Goal: Task Accomplishment & Management: Manage account settings

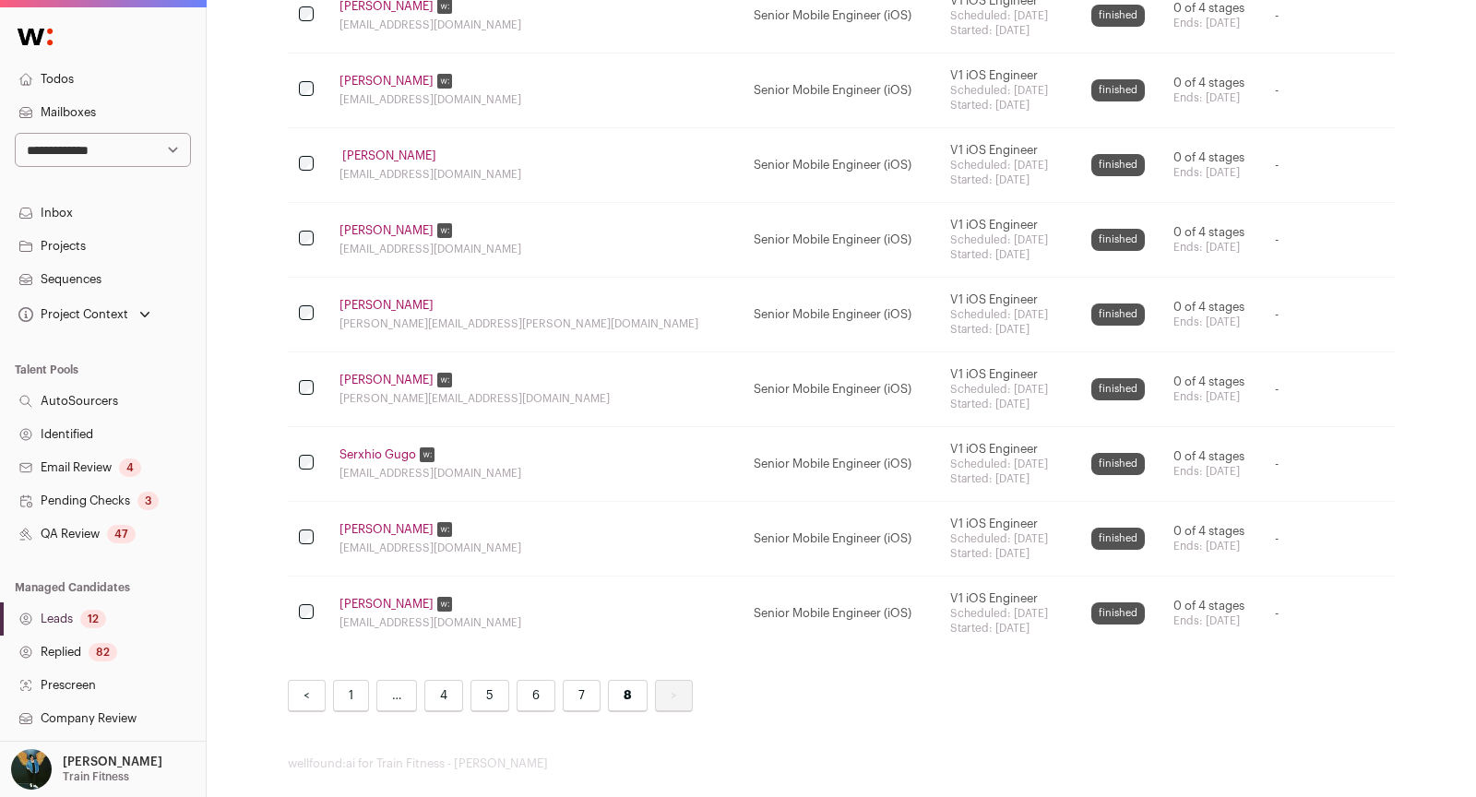
scroll to position [254, 0]
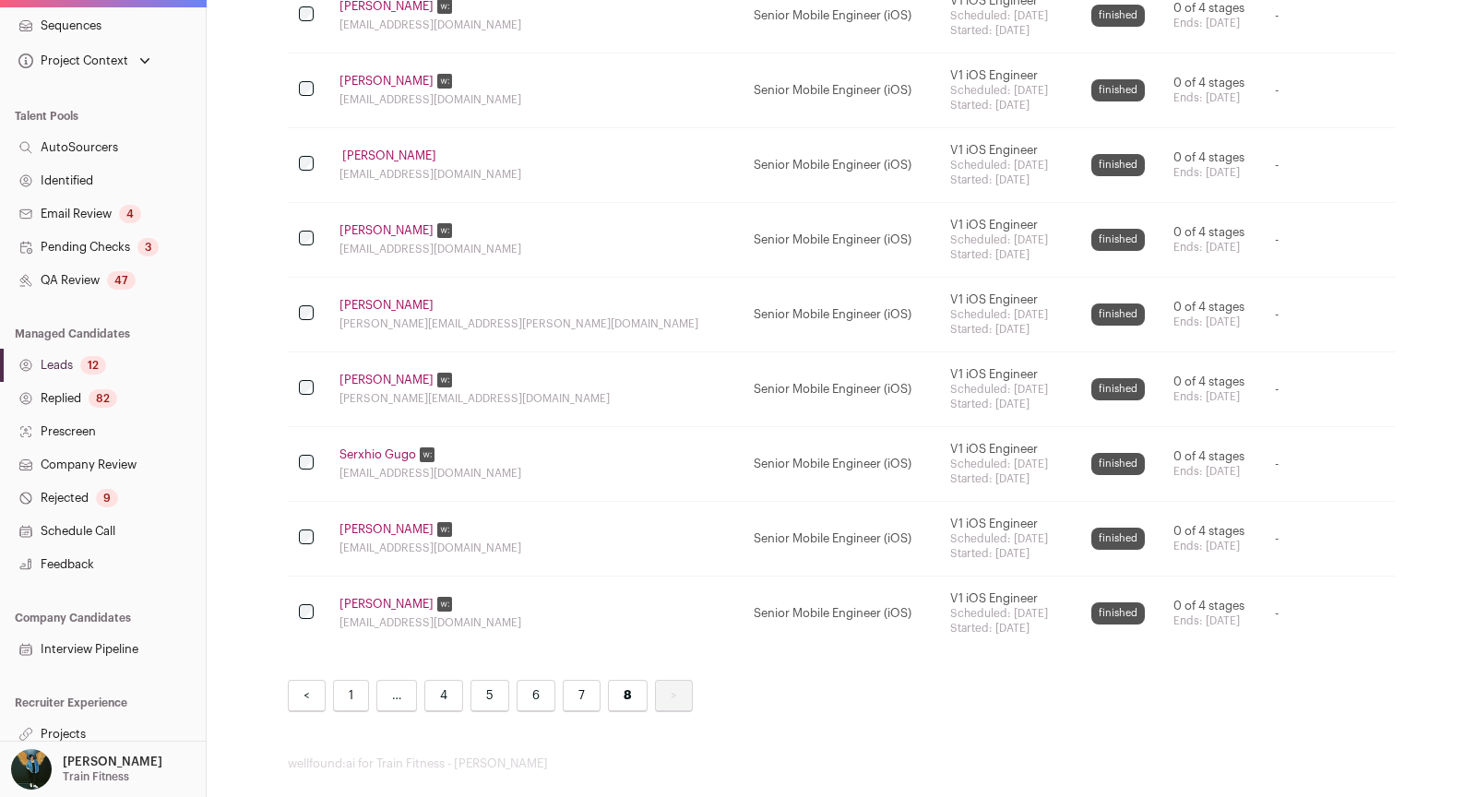
click at [97, 736] on link "Projects" at bounding box center [103, 734] width 206 height 33
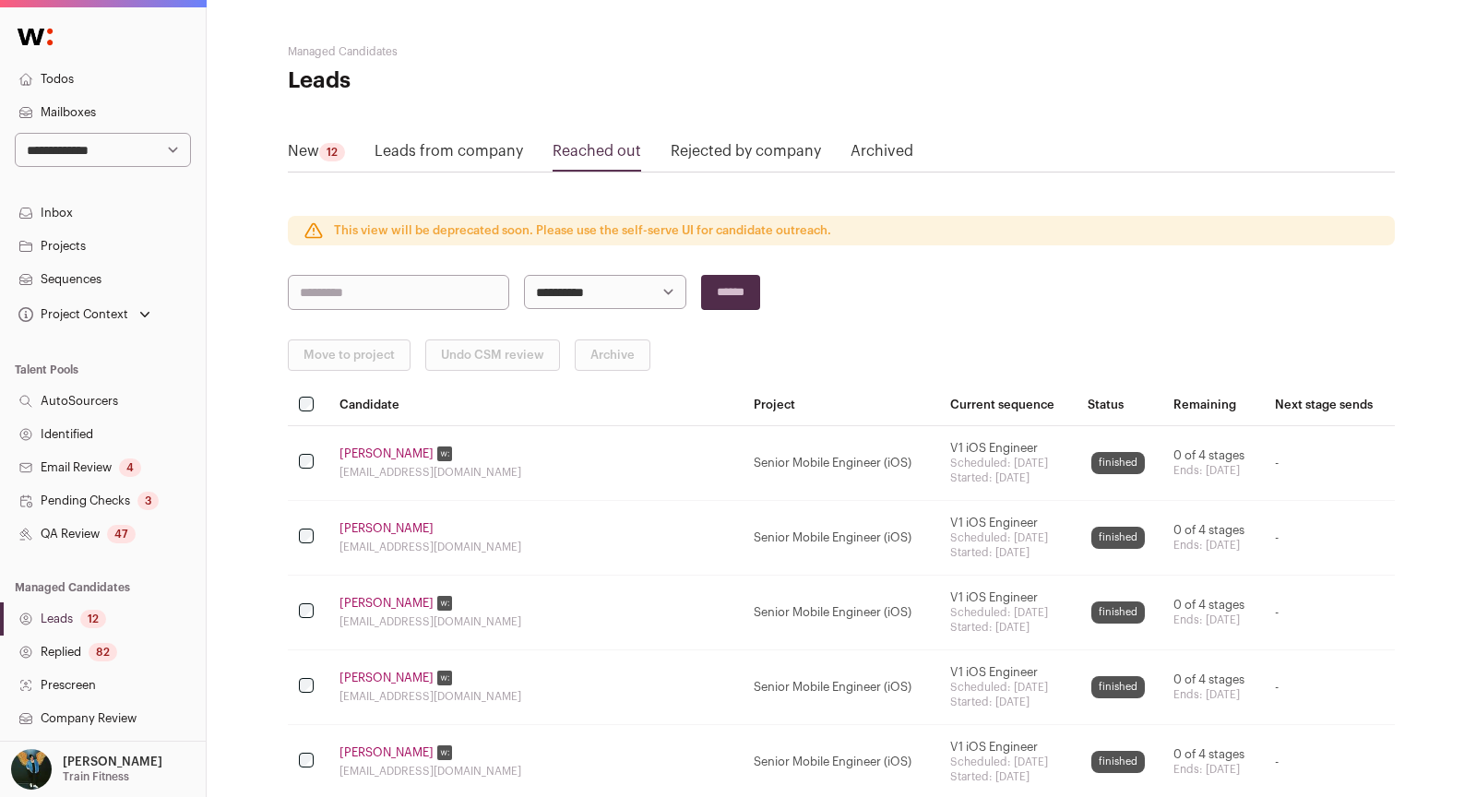
scroll to position [2391, 0]
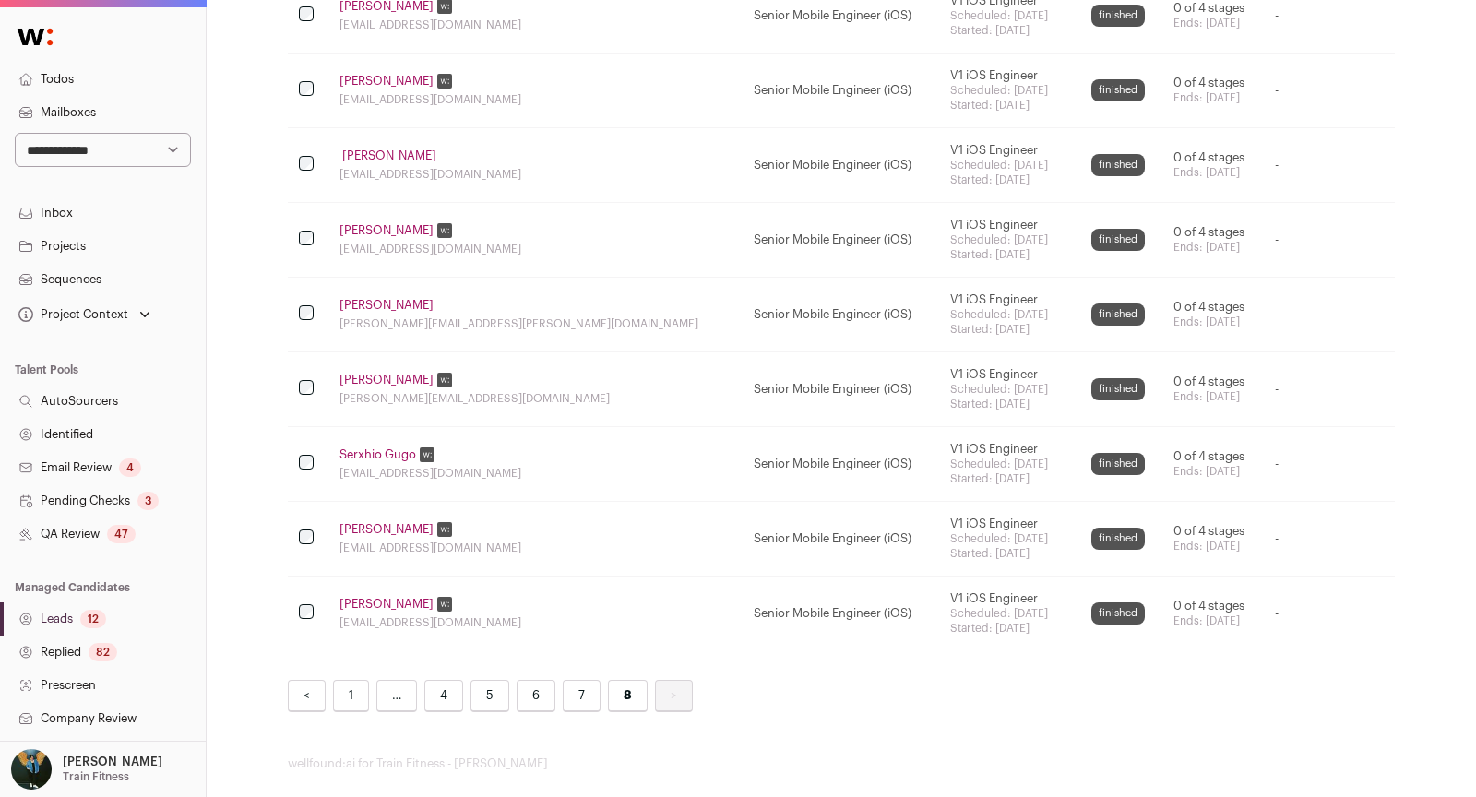
click at [74, 528] on link "QA Review 47" at bounding box center [103, 534] width 206 height 33
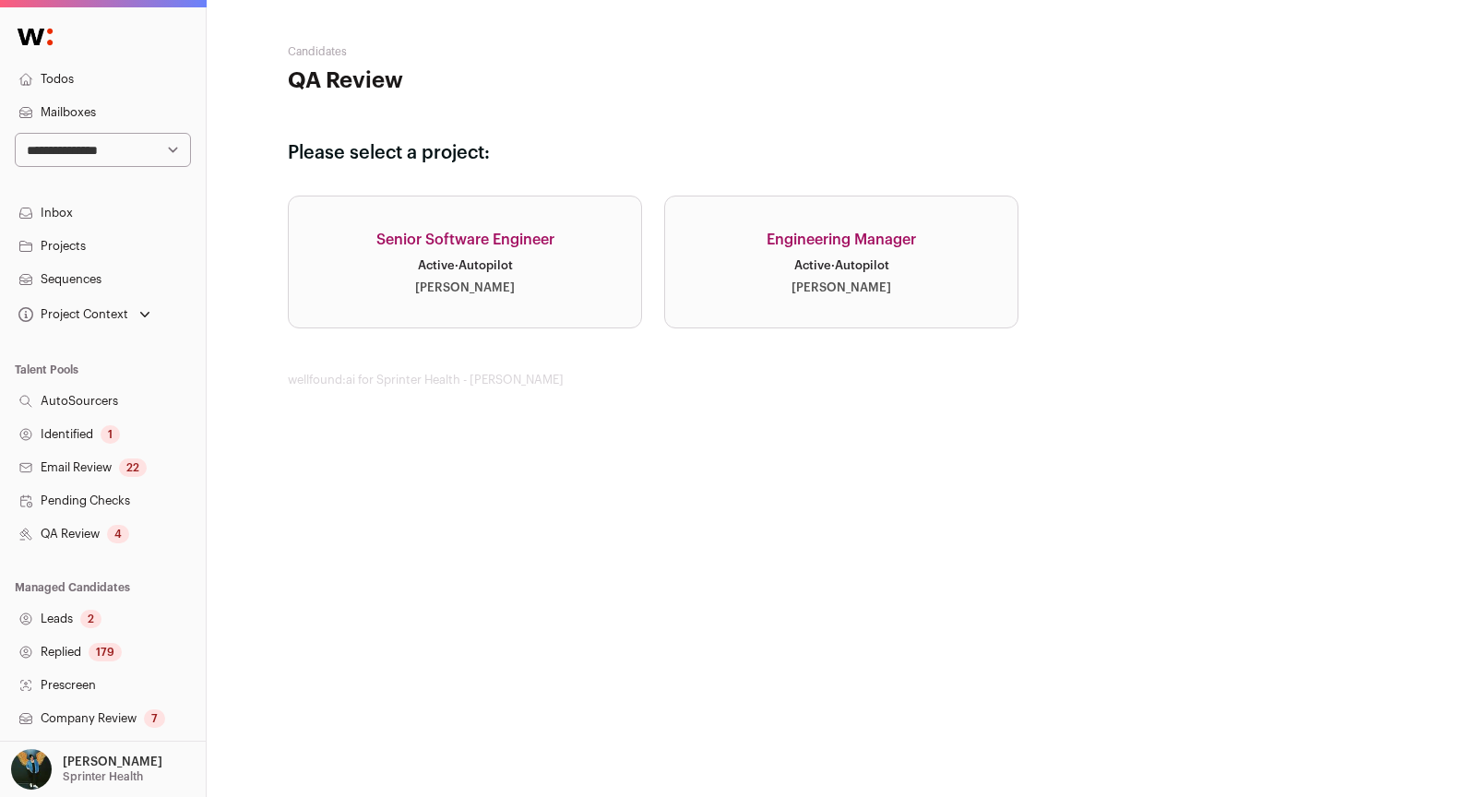
click at [121, 143] on select "**********" at bounding box center [103, 150] width 176 height 34
select select "****"
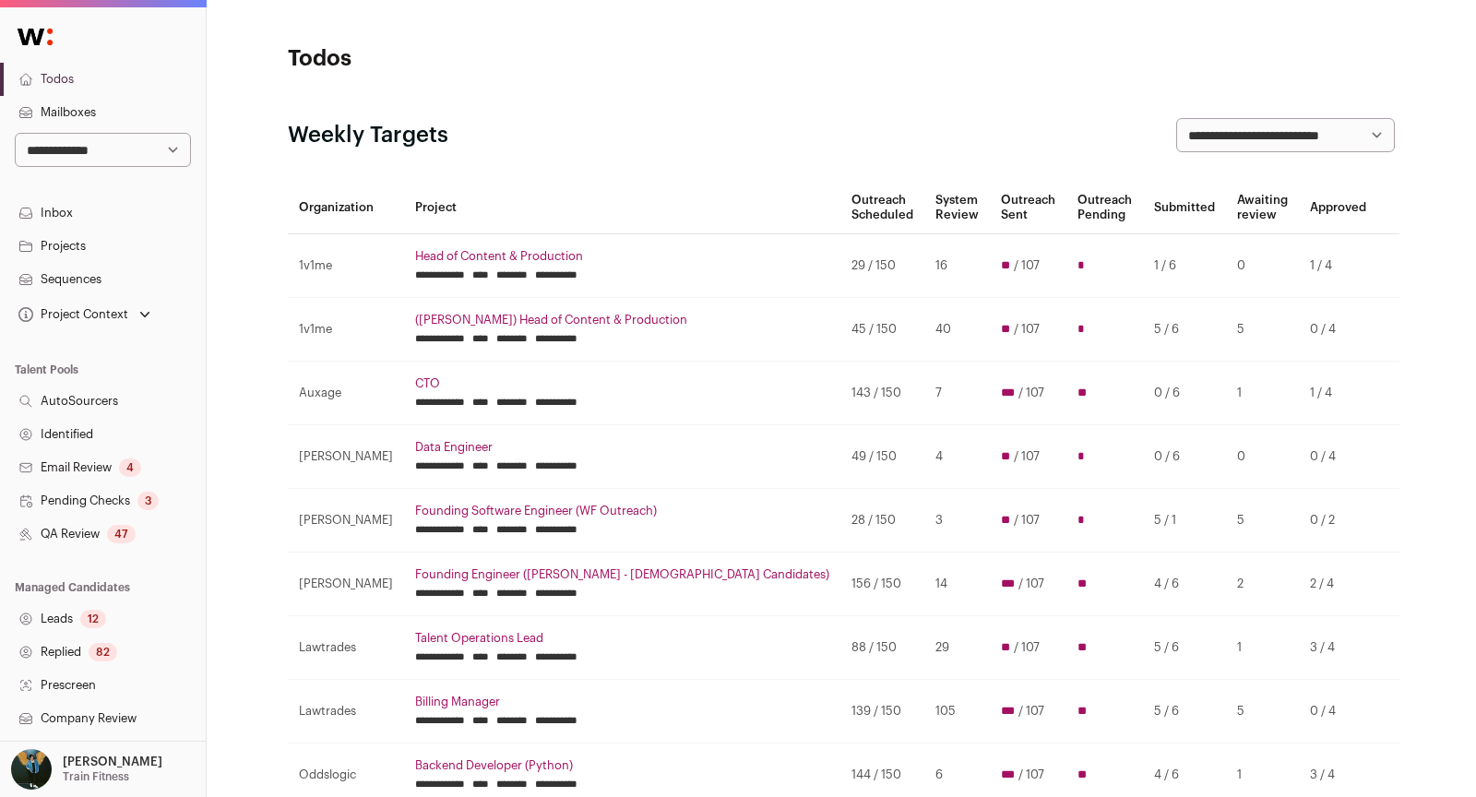
click at [47, 626] on link "Leads 12" at bounding box center [103, 619] width 206 height 33
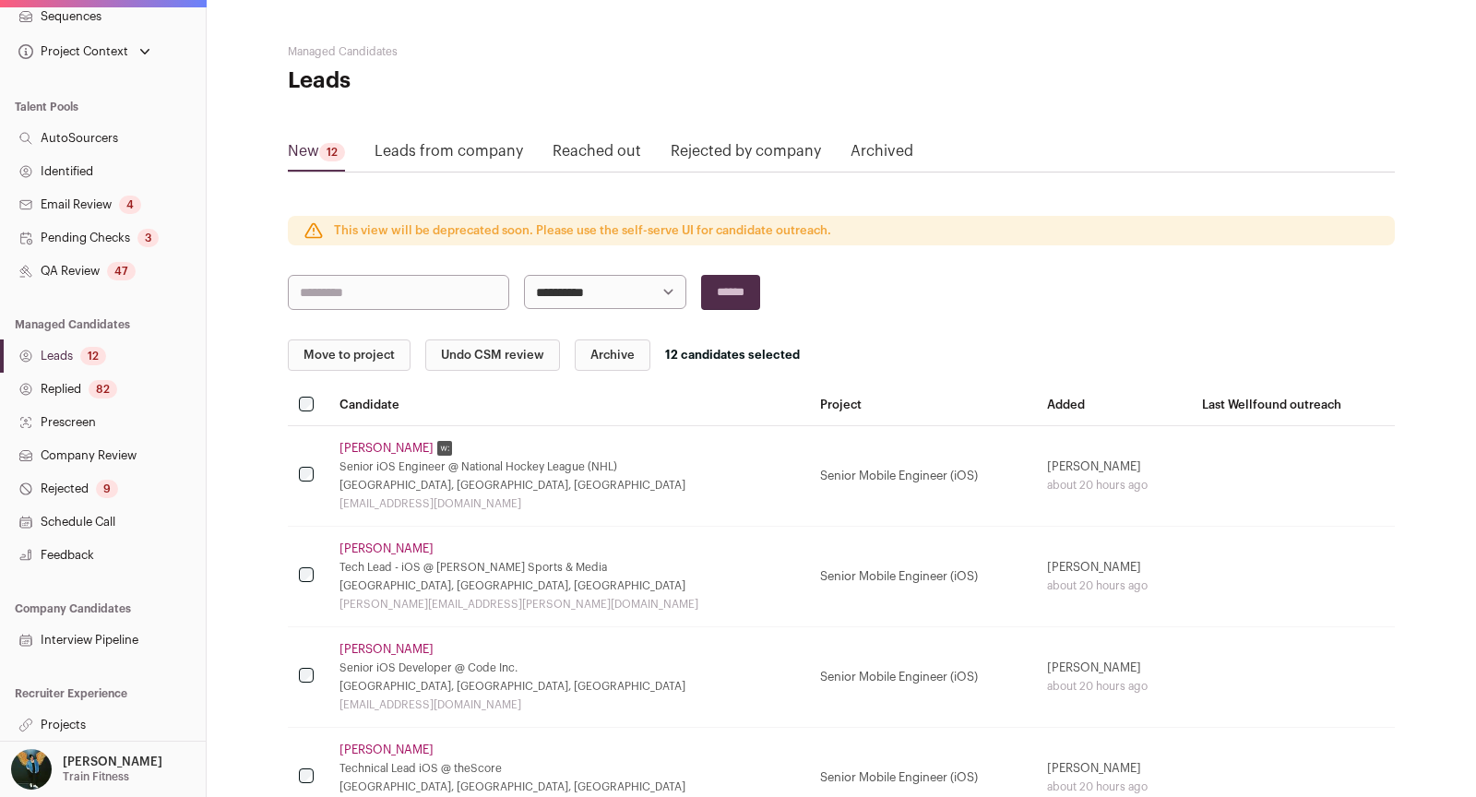
click at [79, 714] on link "Projects" at bounding box center [103, 725] width 206 height 33
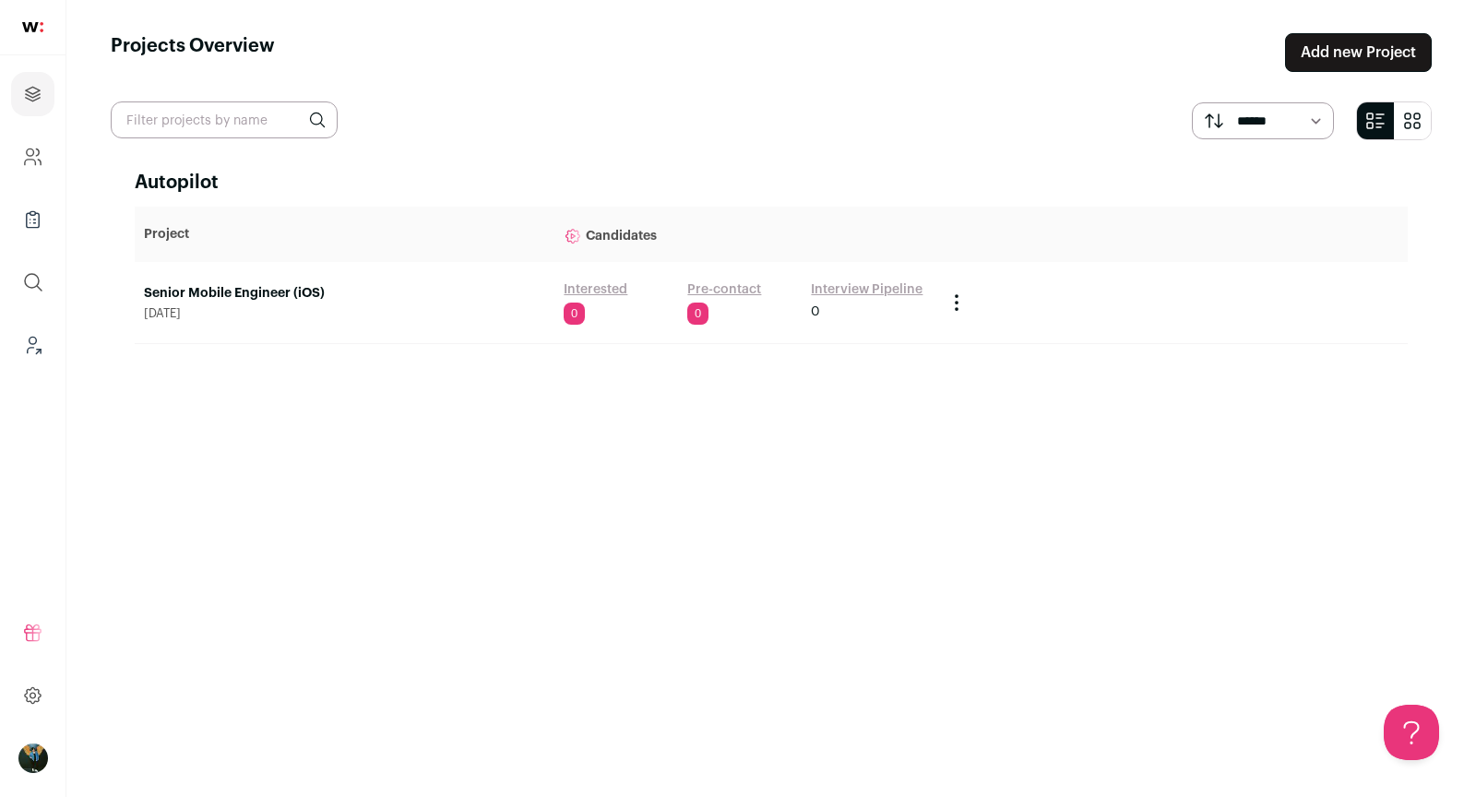
click at [305, 300] on link "Senior Mobile Engineer (iOS)" at bounding box center [344, 293] width 401 height 18
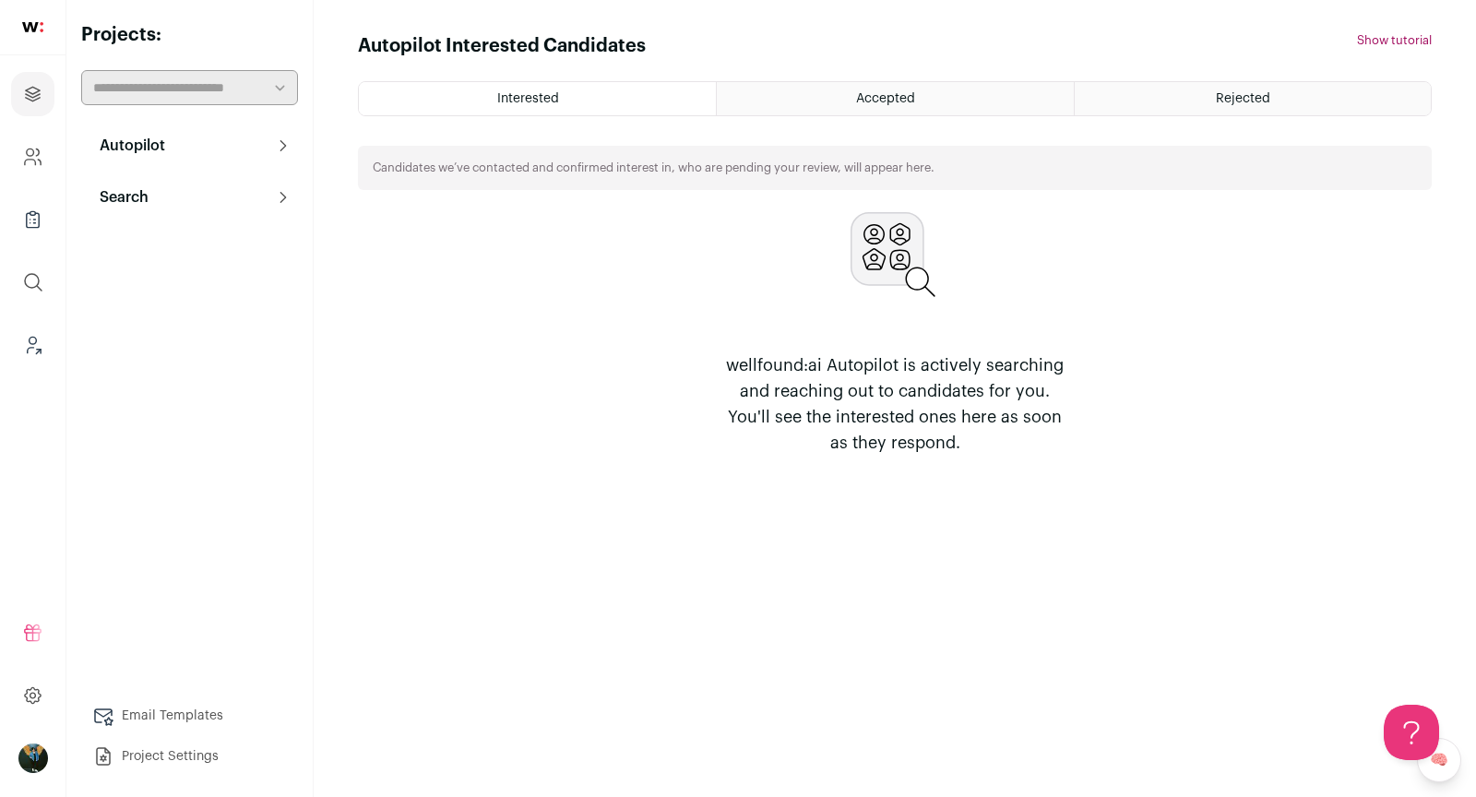
click at [191, 185] on button "Search" at bounding box center [189, 197] width 217 height 37
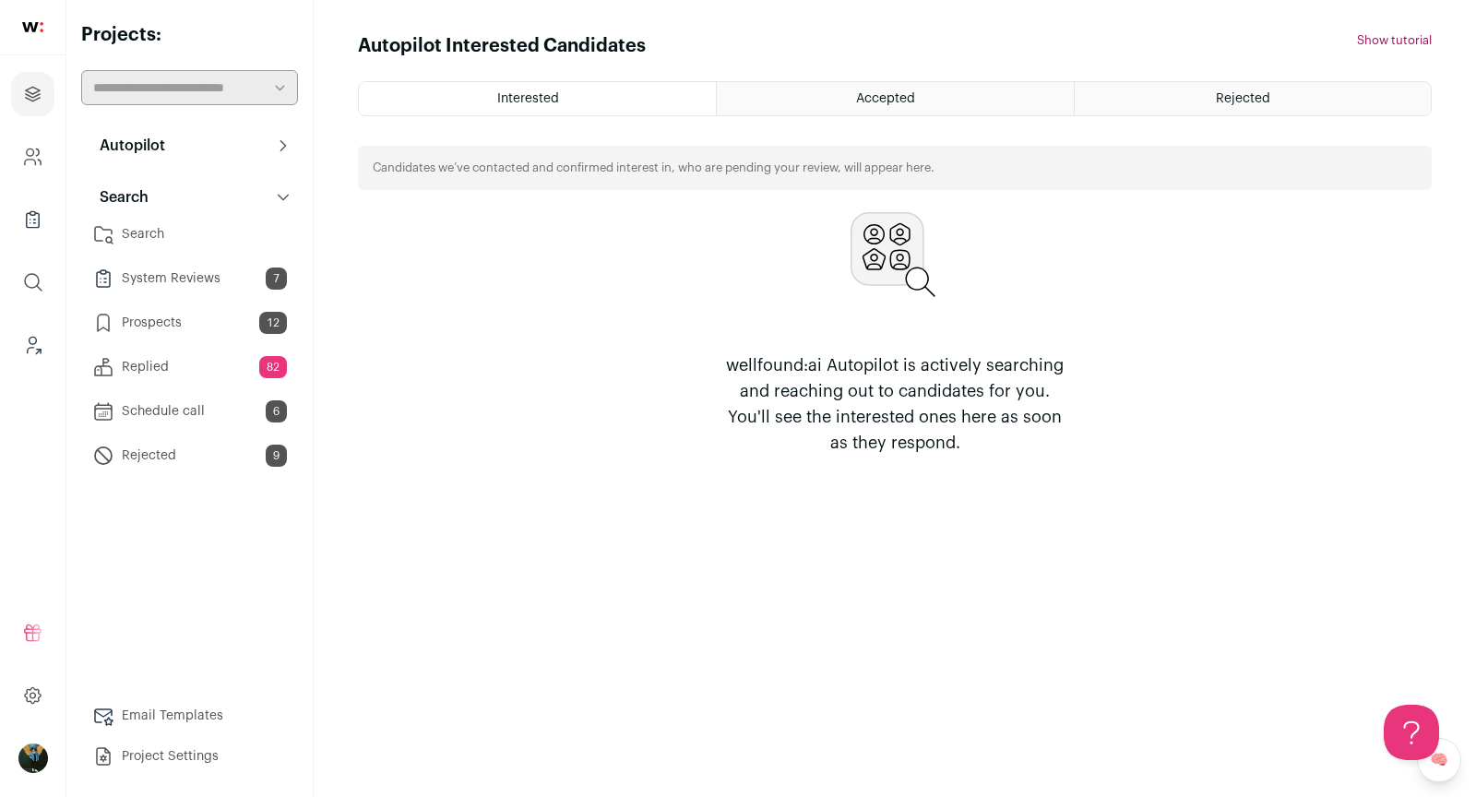
click at [210, 149] on button "Autopilot" at bounding box center [189, 145] width 217 height 37
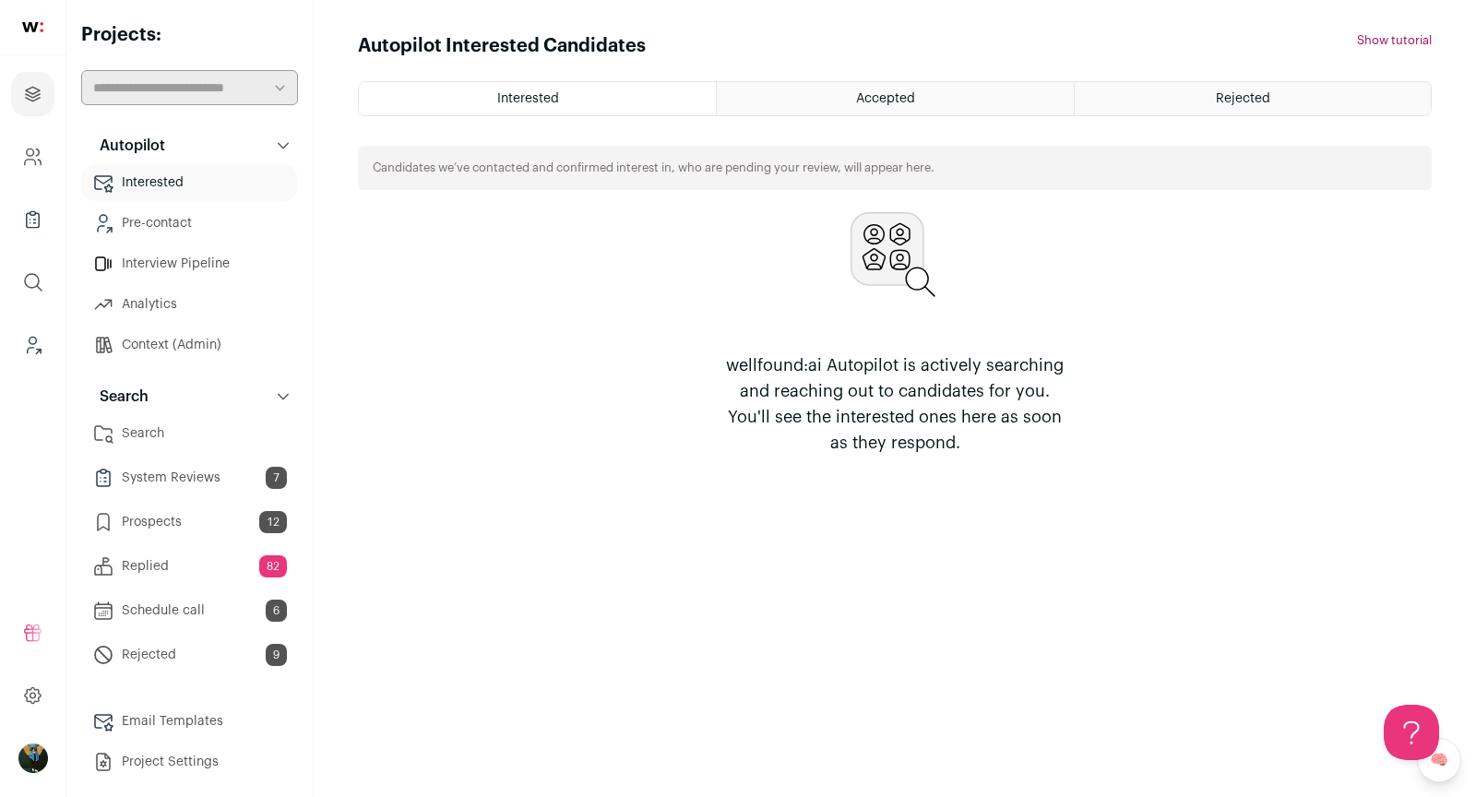
click at [222, 530] on link "Prospects 12" at bounding box center [189, 522] width 217 height 37
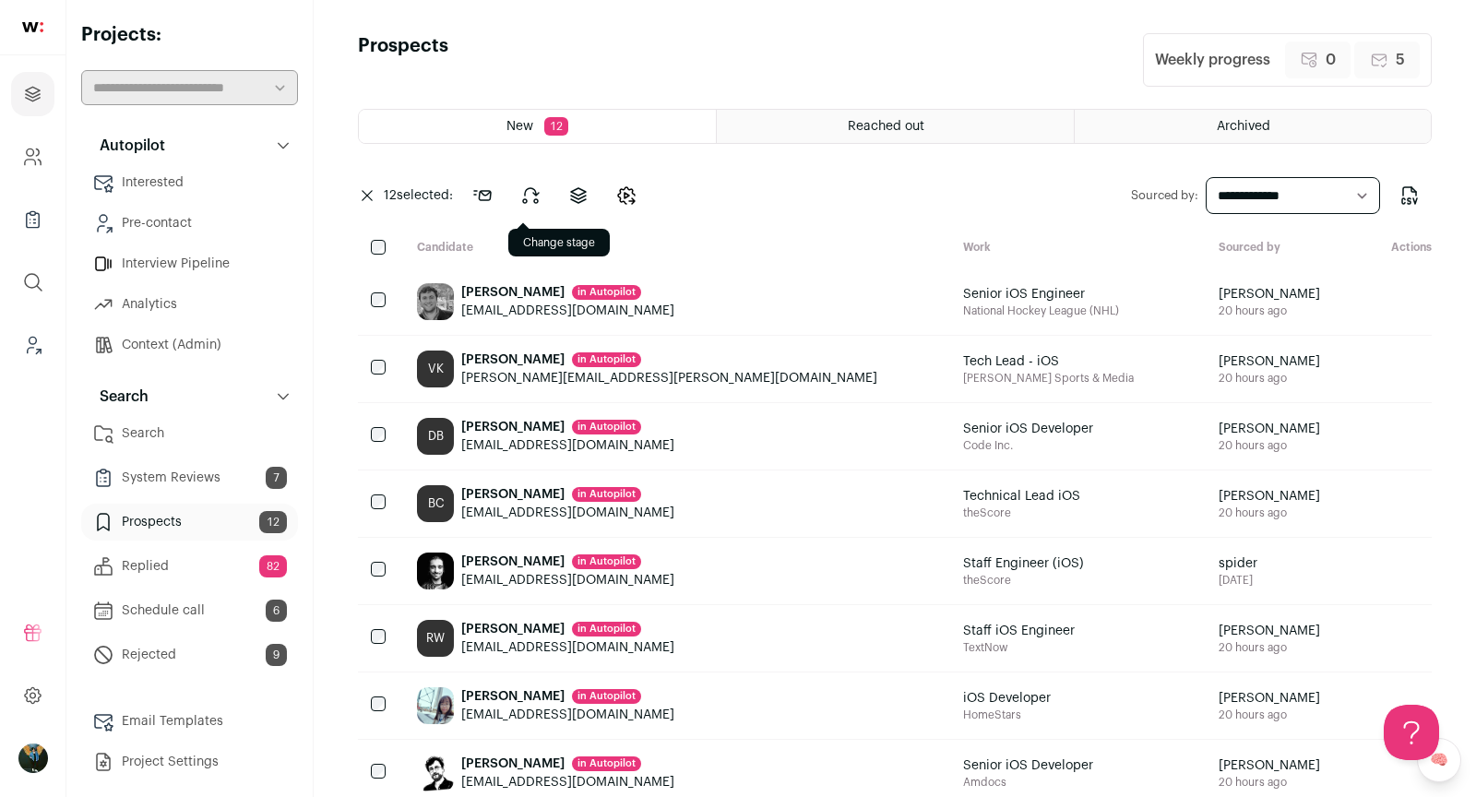
click at [533, 190] on icon at bounding box center [530, 196] width 22 height 22
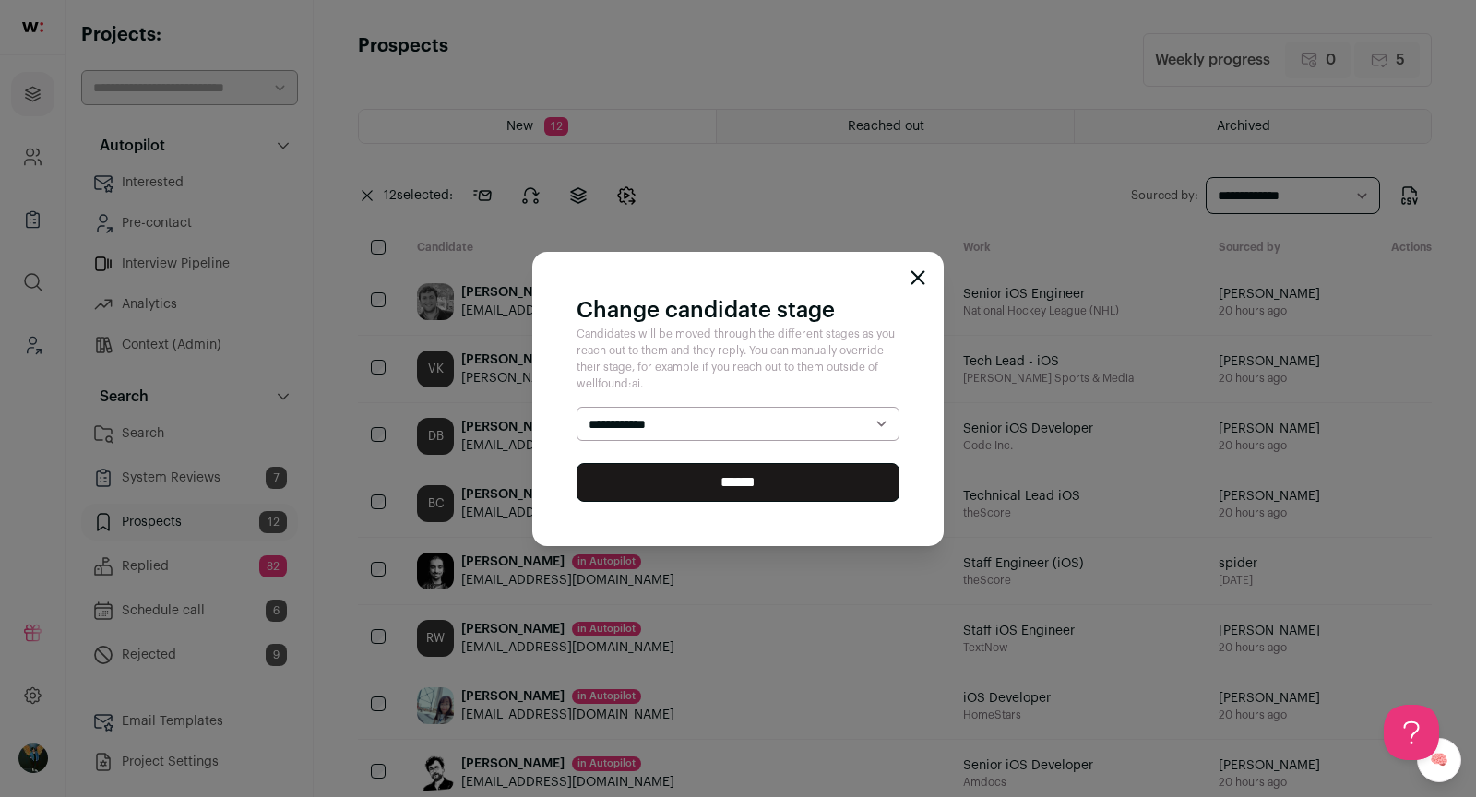
click at [686, 427] on select "**********" at bounding box center [738, 424] width 323 height 34
click at [946, 233] on div "**********" at bounding box center [738, 398] width 1476 height 797
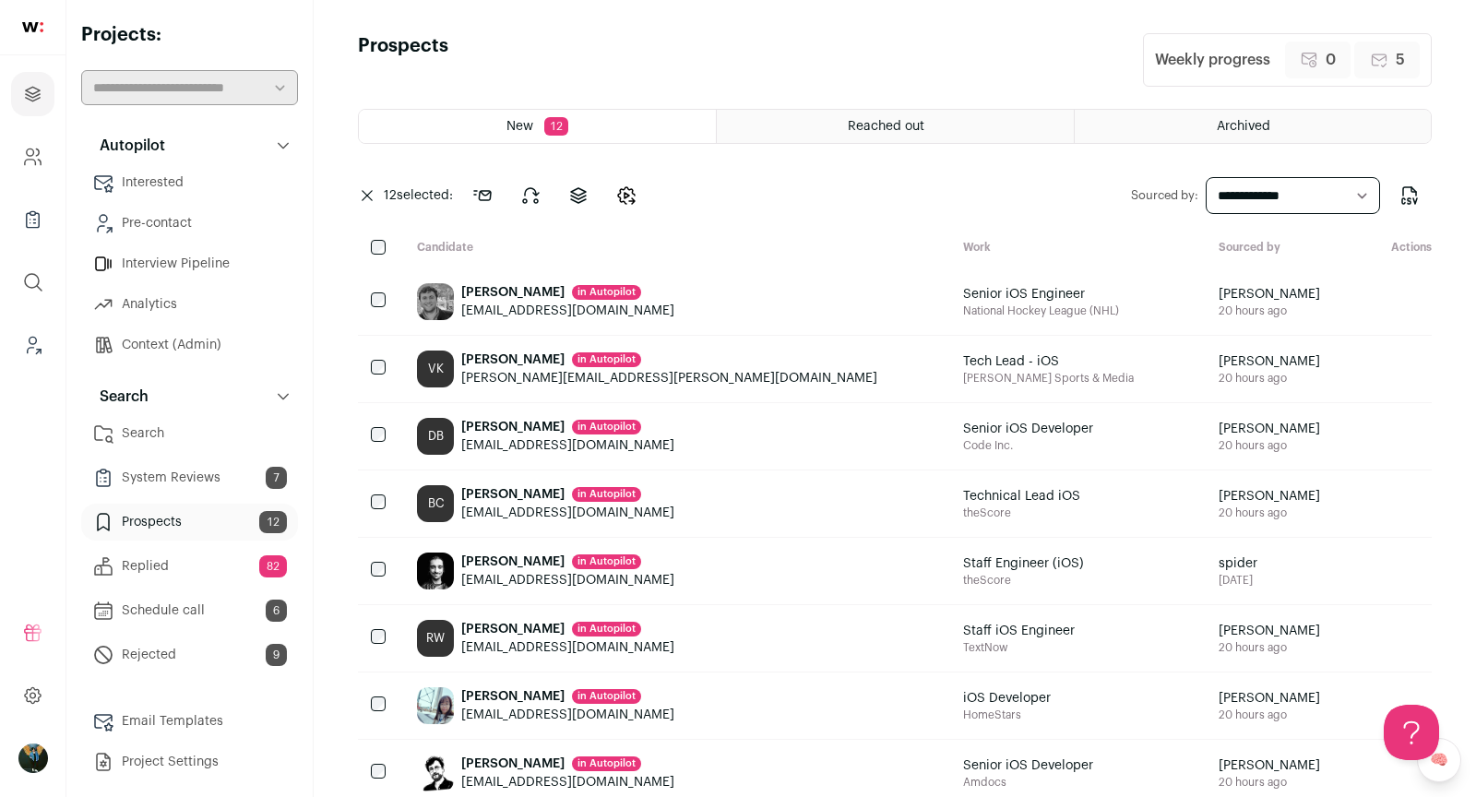
click at [370, 194] on icon at bounding box center [367, 195] width 11 height 11
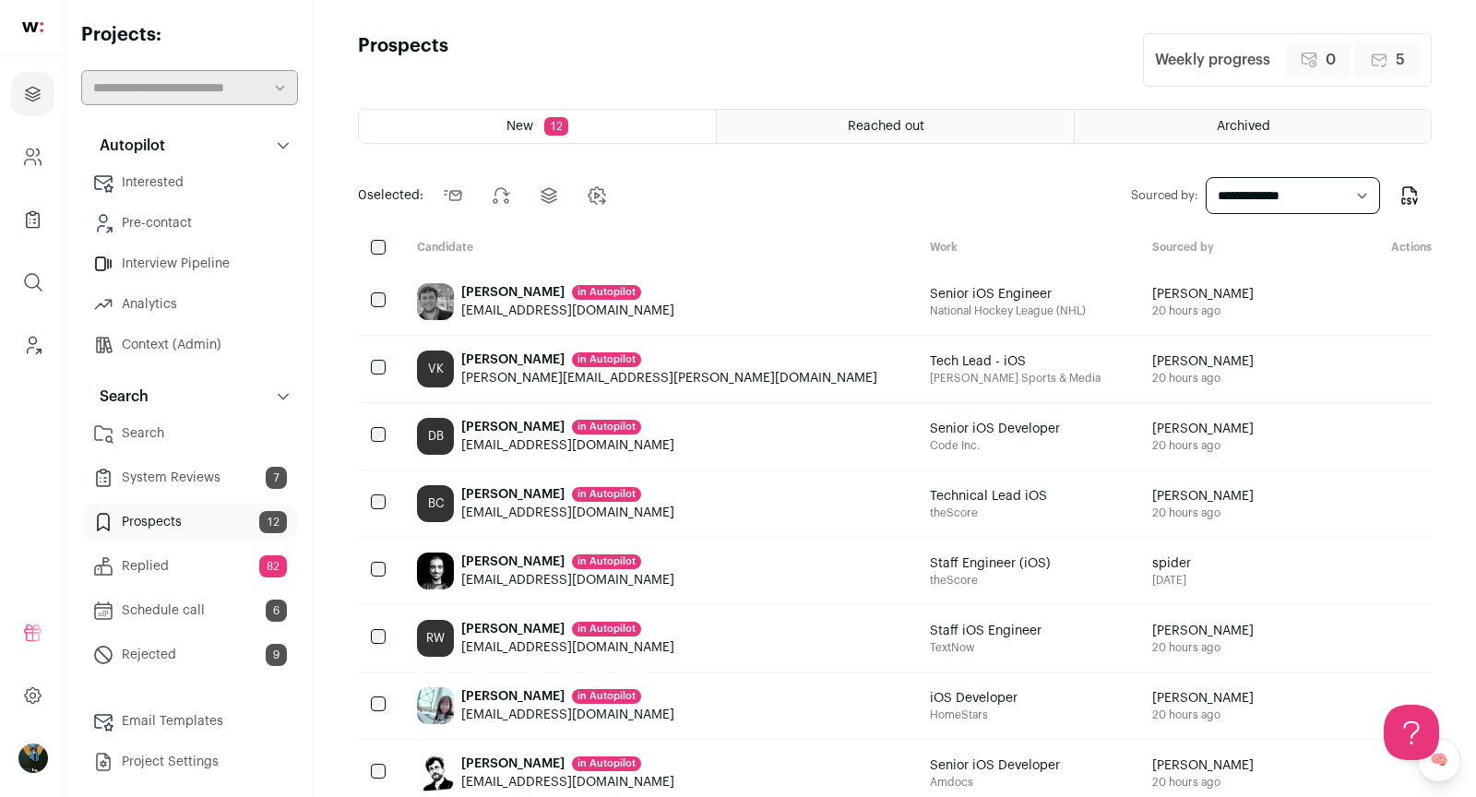
click at [364, 246] on div at bounding box center [380, 249] width 44 height 18
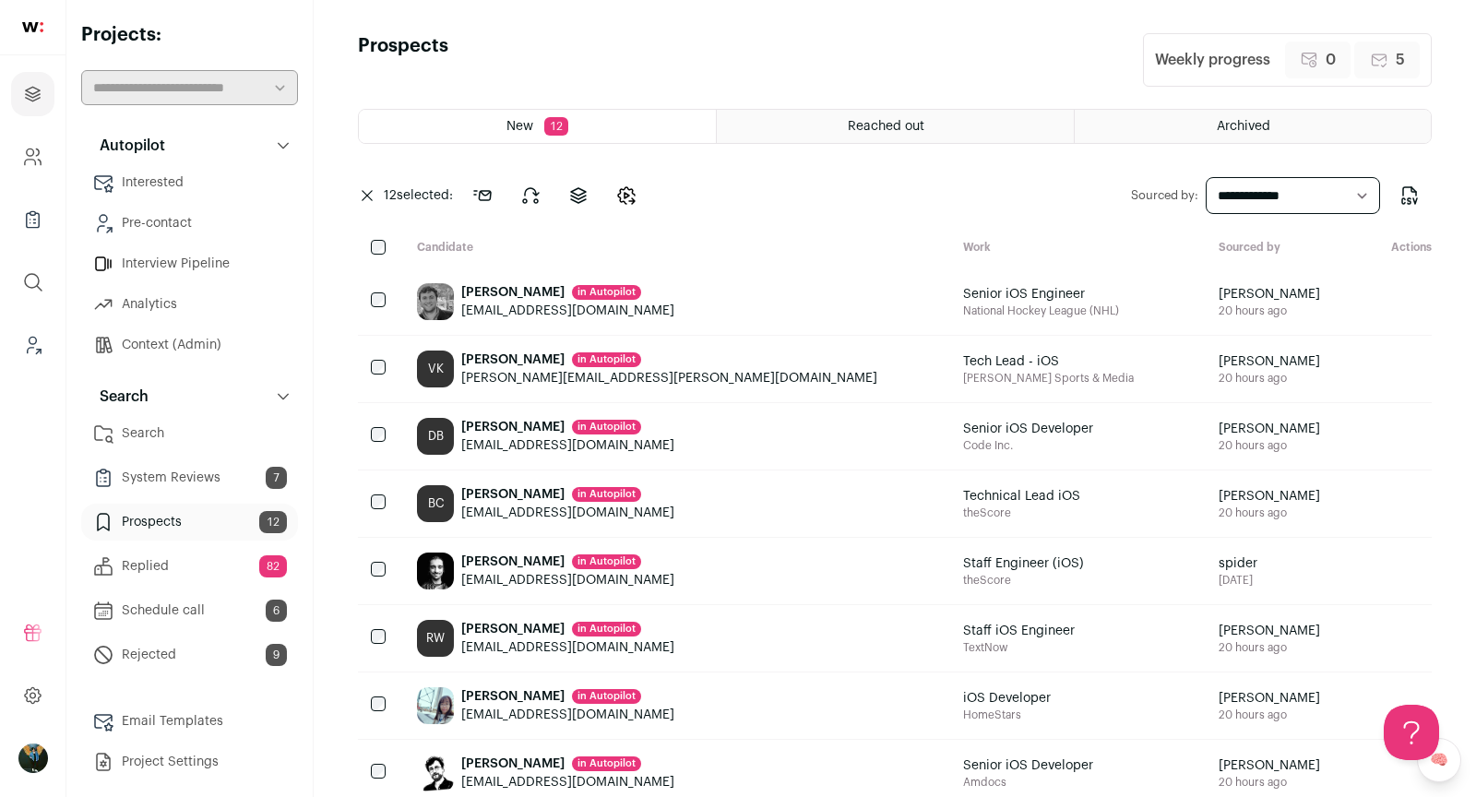
click at [375, 235] on div "New 12 Reached out Archived 12 selected: Send outreach Change stage Change proj…" at bounding box center [895, 593] width 1074 height 968
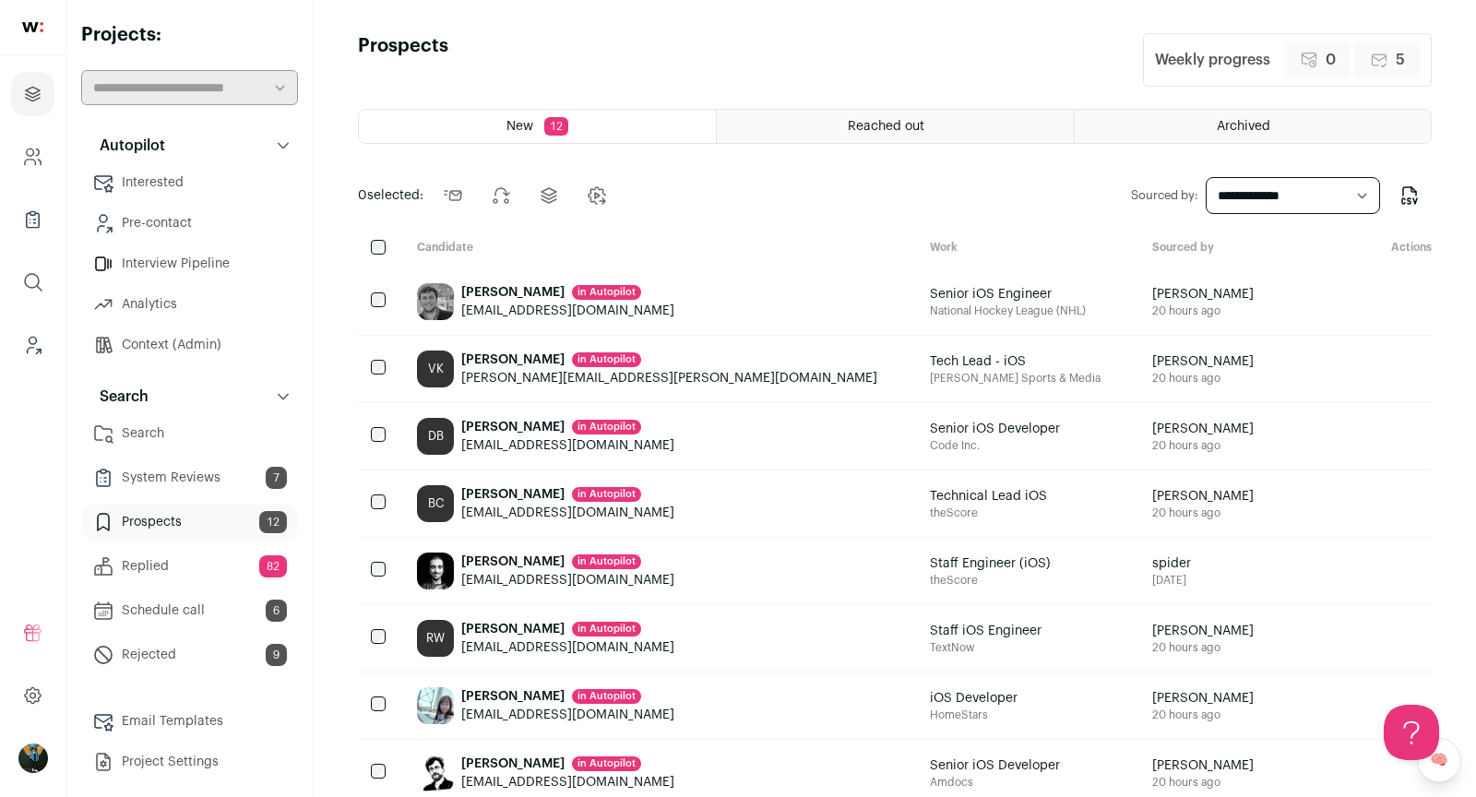
click at [1395, 298] on icon "Add to Precontact" at bounding box center [1398, 296] width 7 height 7
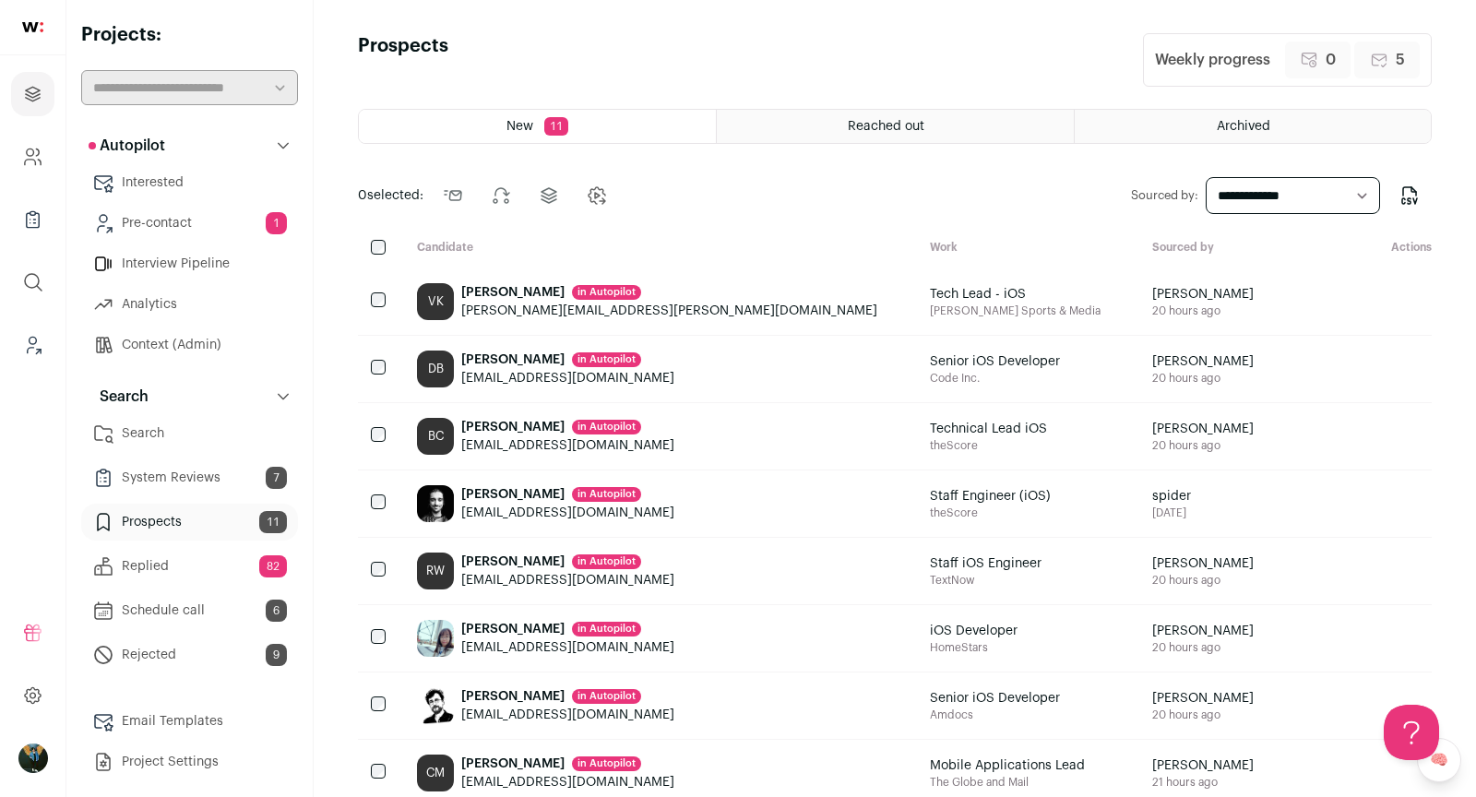
click at [1403, 310] on icon "Add to Precontact" at bounding box center [1399, 302] width 22 height 22
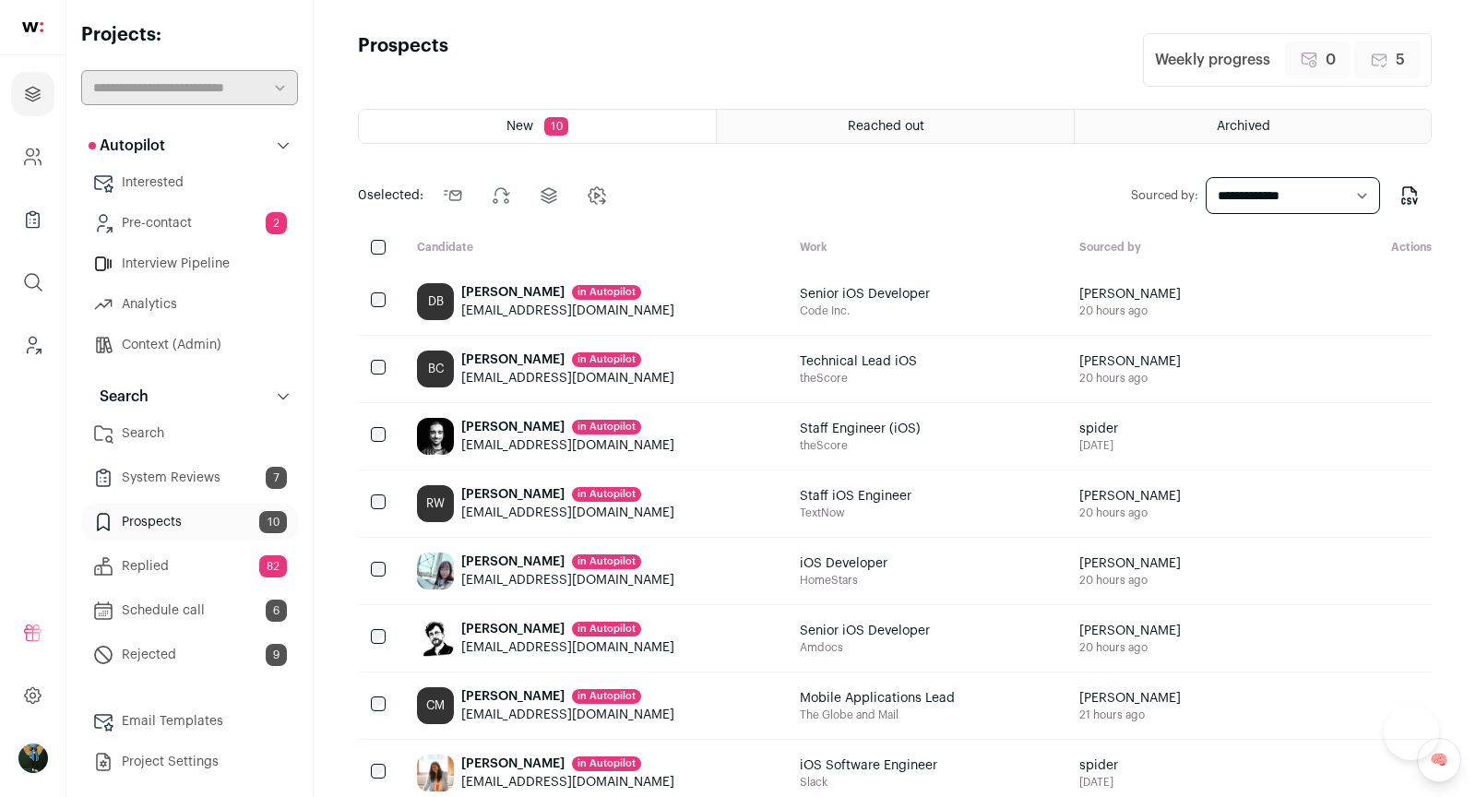
click at [1403, 307] on icon "Add to Precontact" at bounding box center [1399, 302] width 22 height 22
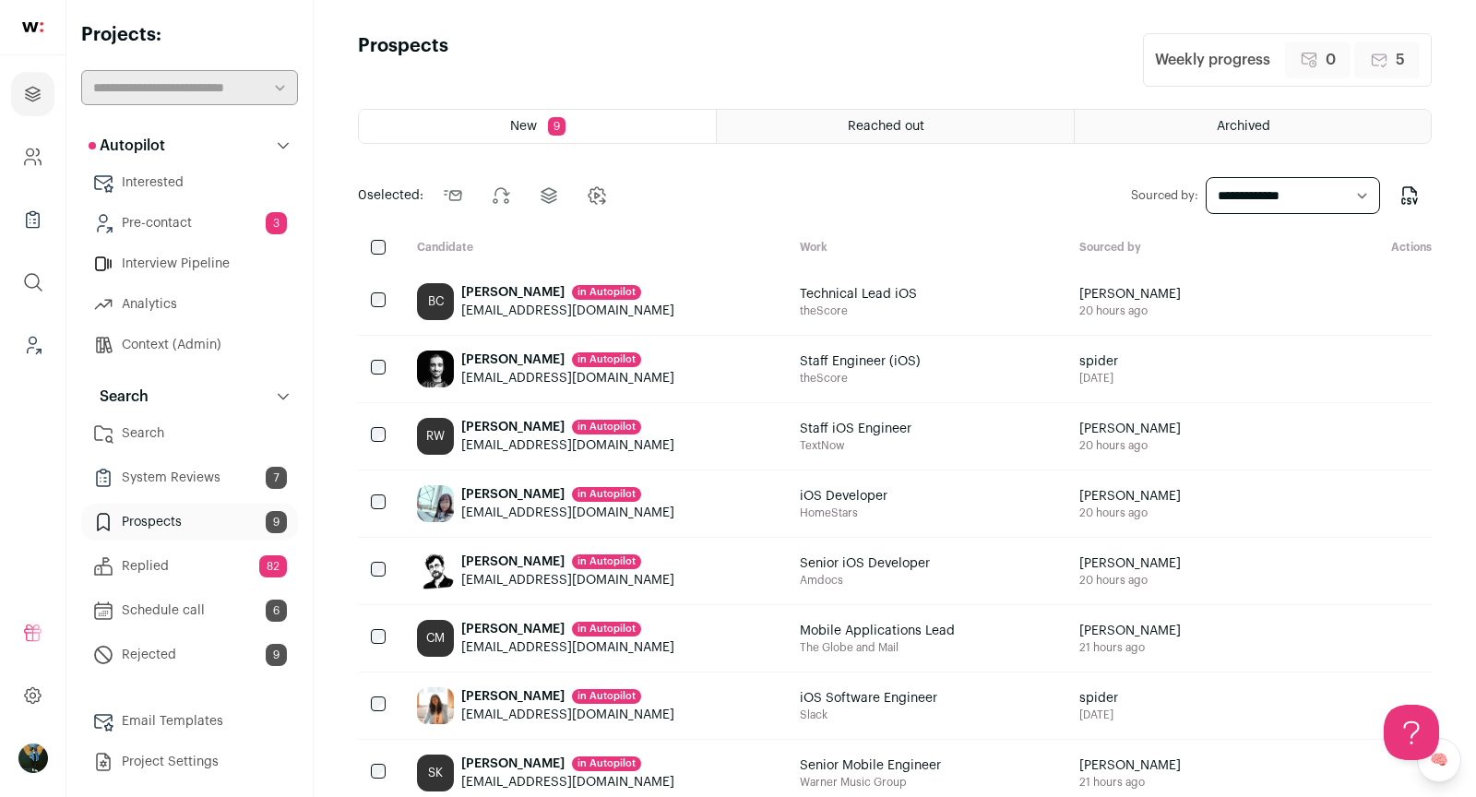
click at [1403, 307] on icon "Add to Precontact" at bounding box center [1399, 302] width 22 height 22
click at [1403, 336] on div "Send outreach Change Stage Add to Precontact" at bounding box center [1362, 369] width 140 height 66
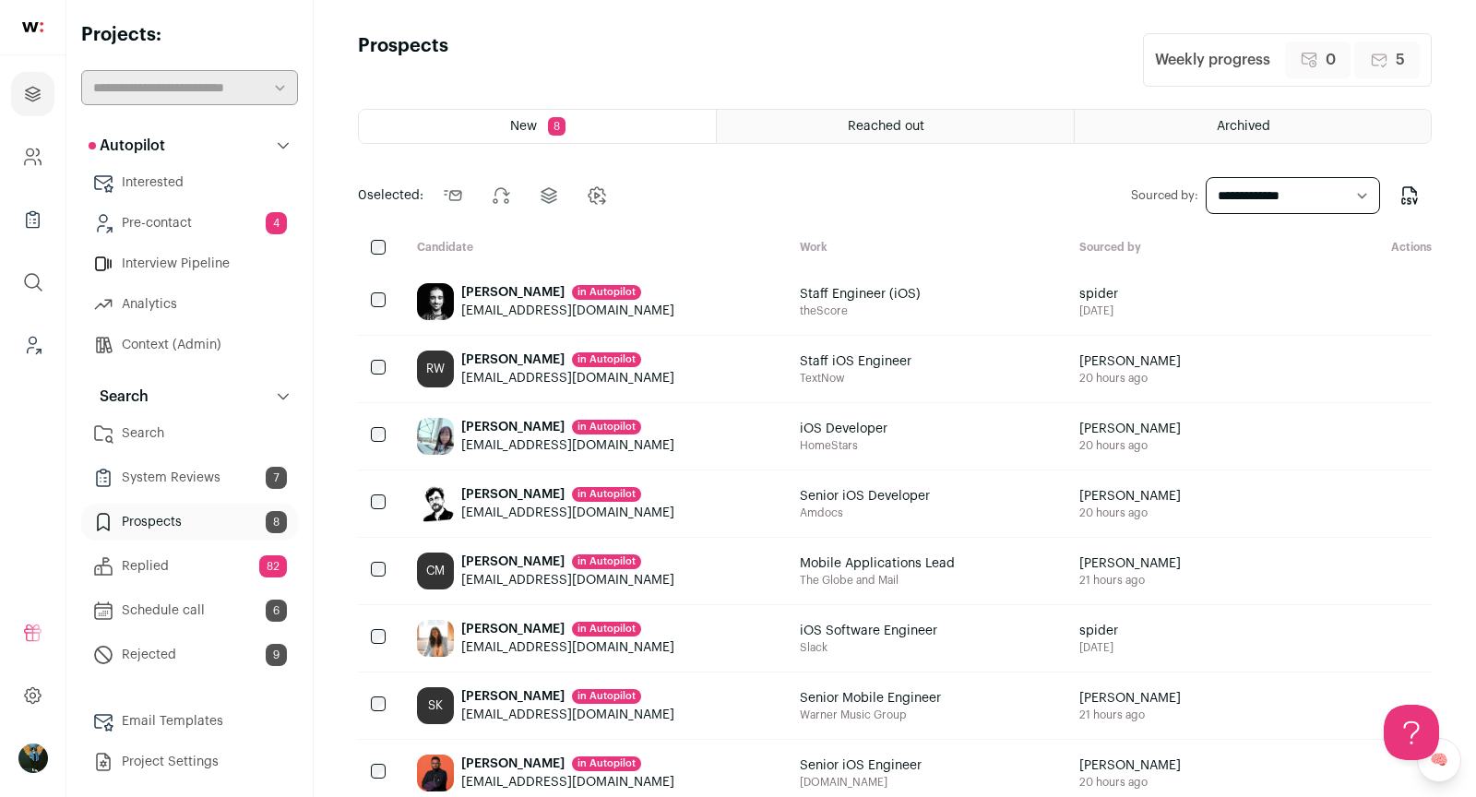
click at [1400, 366] on icon "Add to Precontact" at bounding box center [1398, 364] width 7 height 7
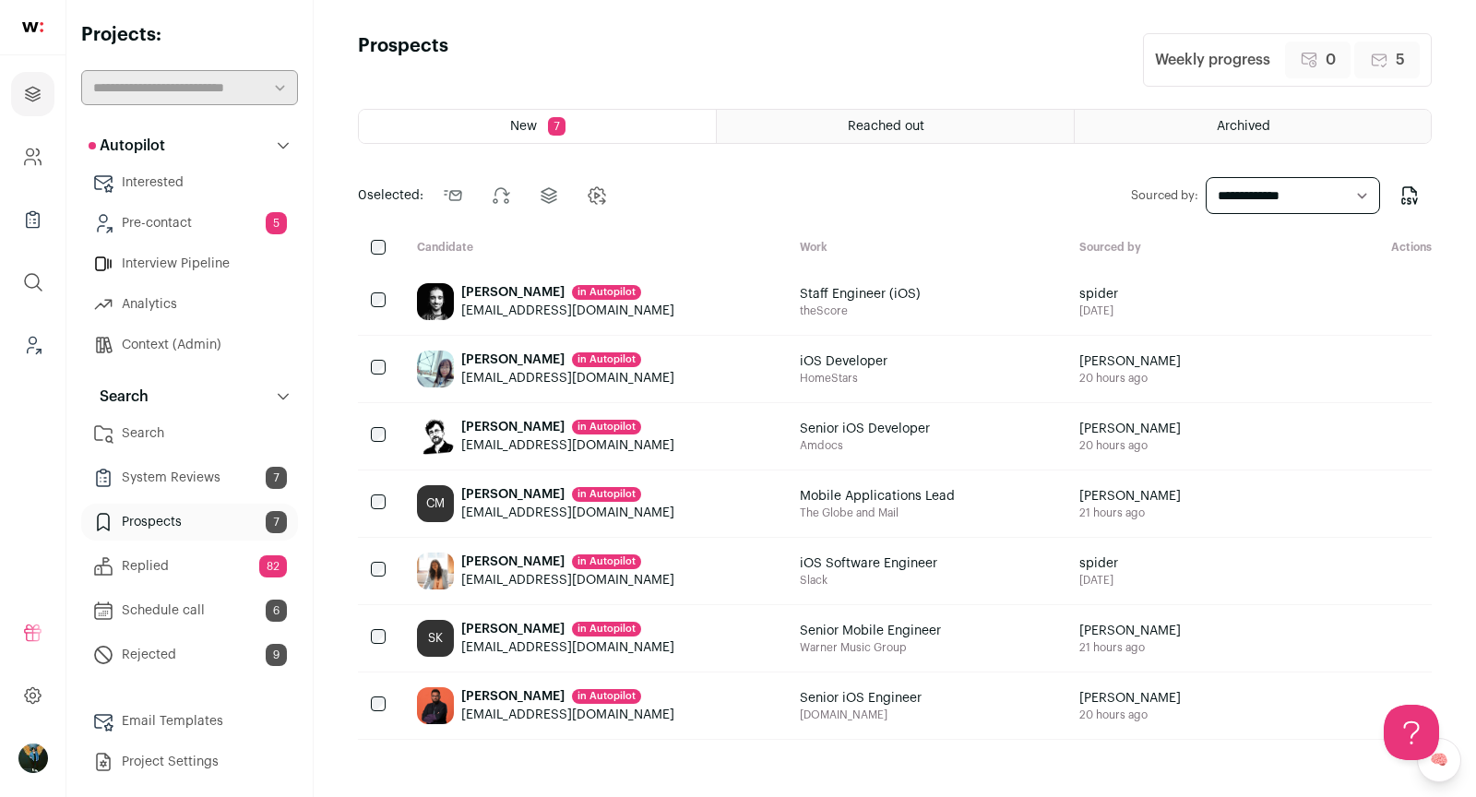
click at [1396, 376] on icon "Add to Precontact" at bounding box center [1399, 369] width 22 height 22
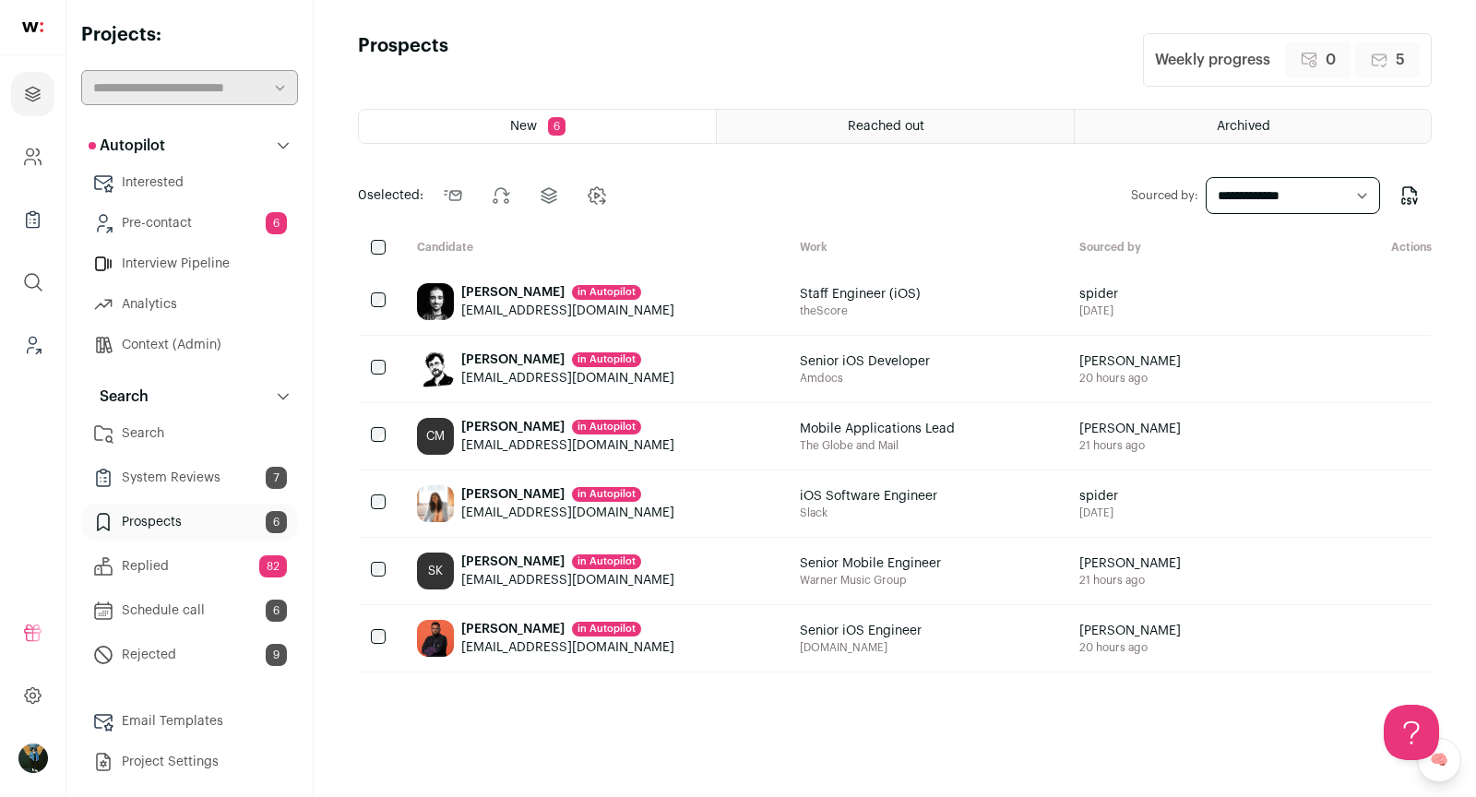
click at [1396, 376] on icon "Add to Precontact" at bounding box center [1399, 369] width 22 height 22
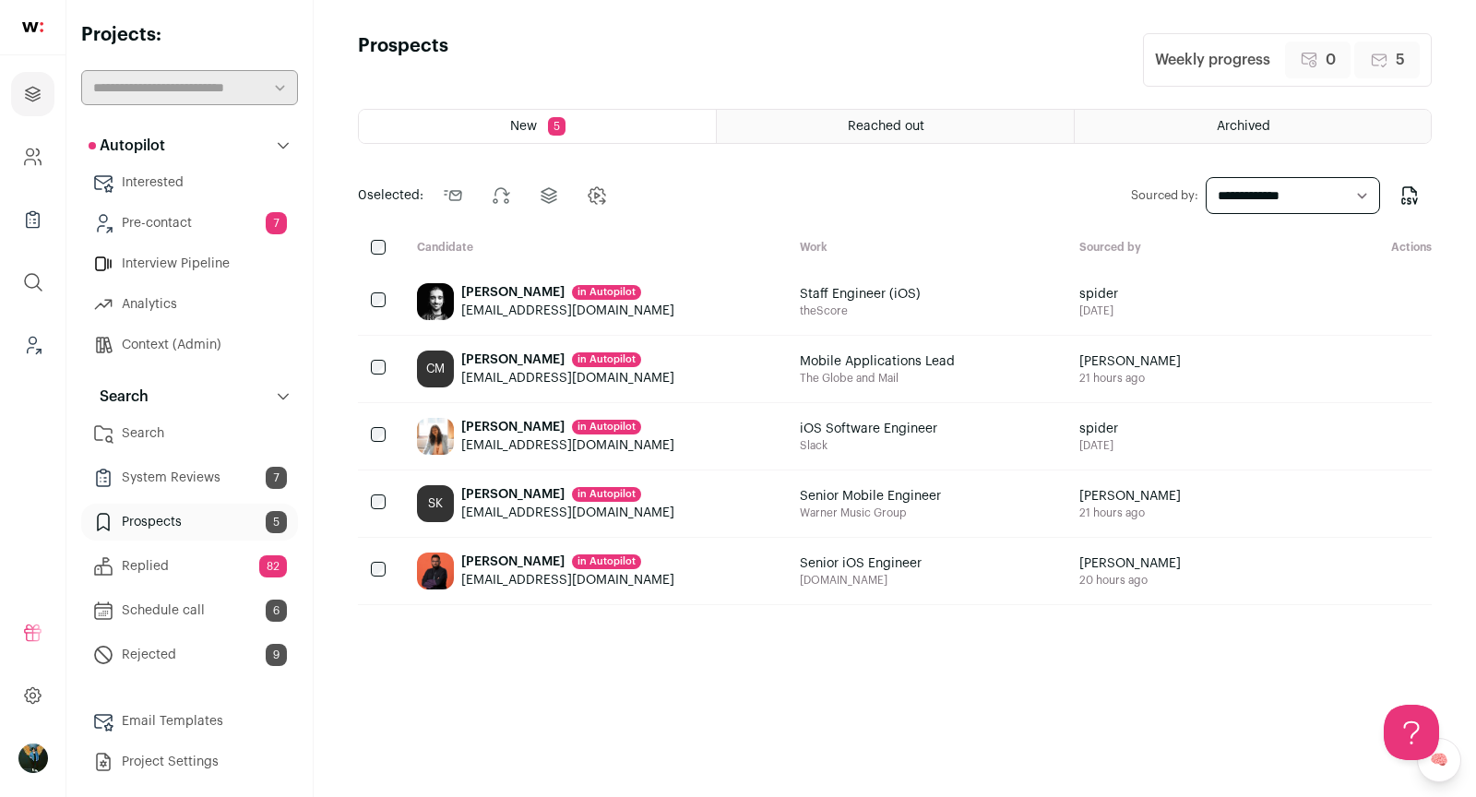
click at [1396, 376] on icon "Add to Precontact" at bounding box center [1399, 369] width 22 height 22
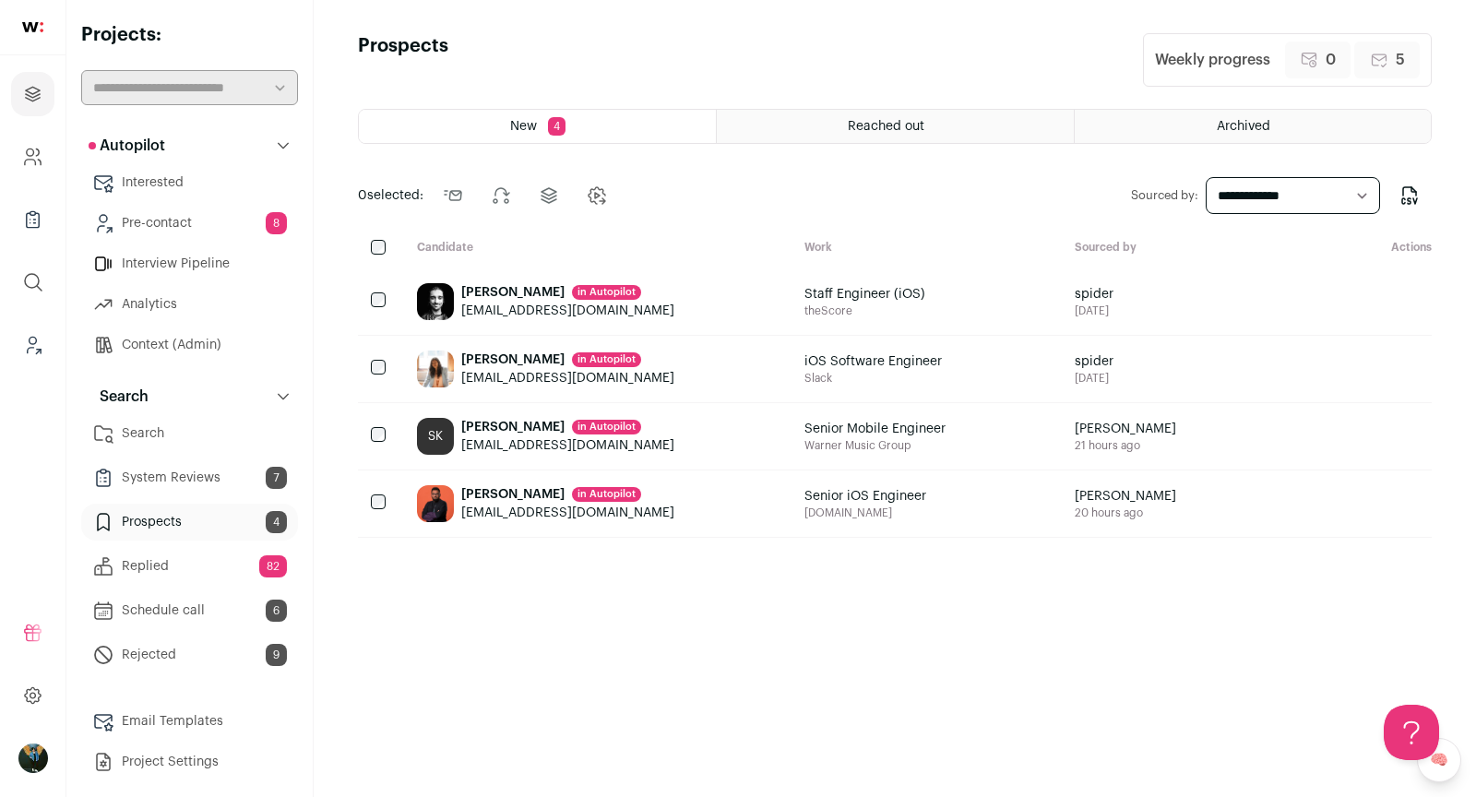
click at [531, 354] on div "[PERSON_NAME] in [GEOGRAPHIC_DATA]" at bounding box center [567, 360] width 213 height 18
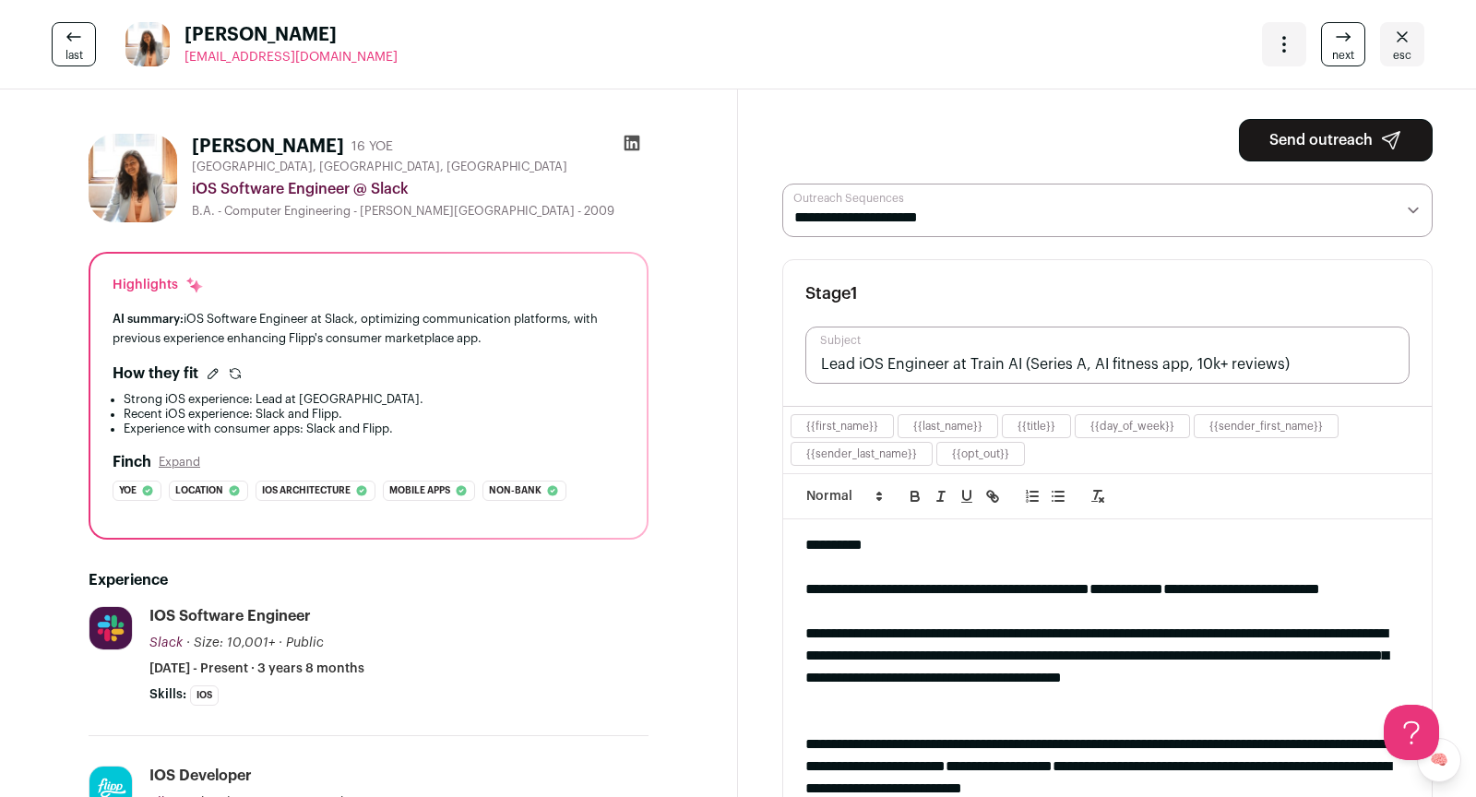
click at [1414, 35] on link "esc" at bounding box center [1402, 44] width 44 height 44
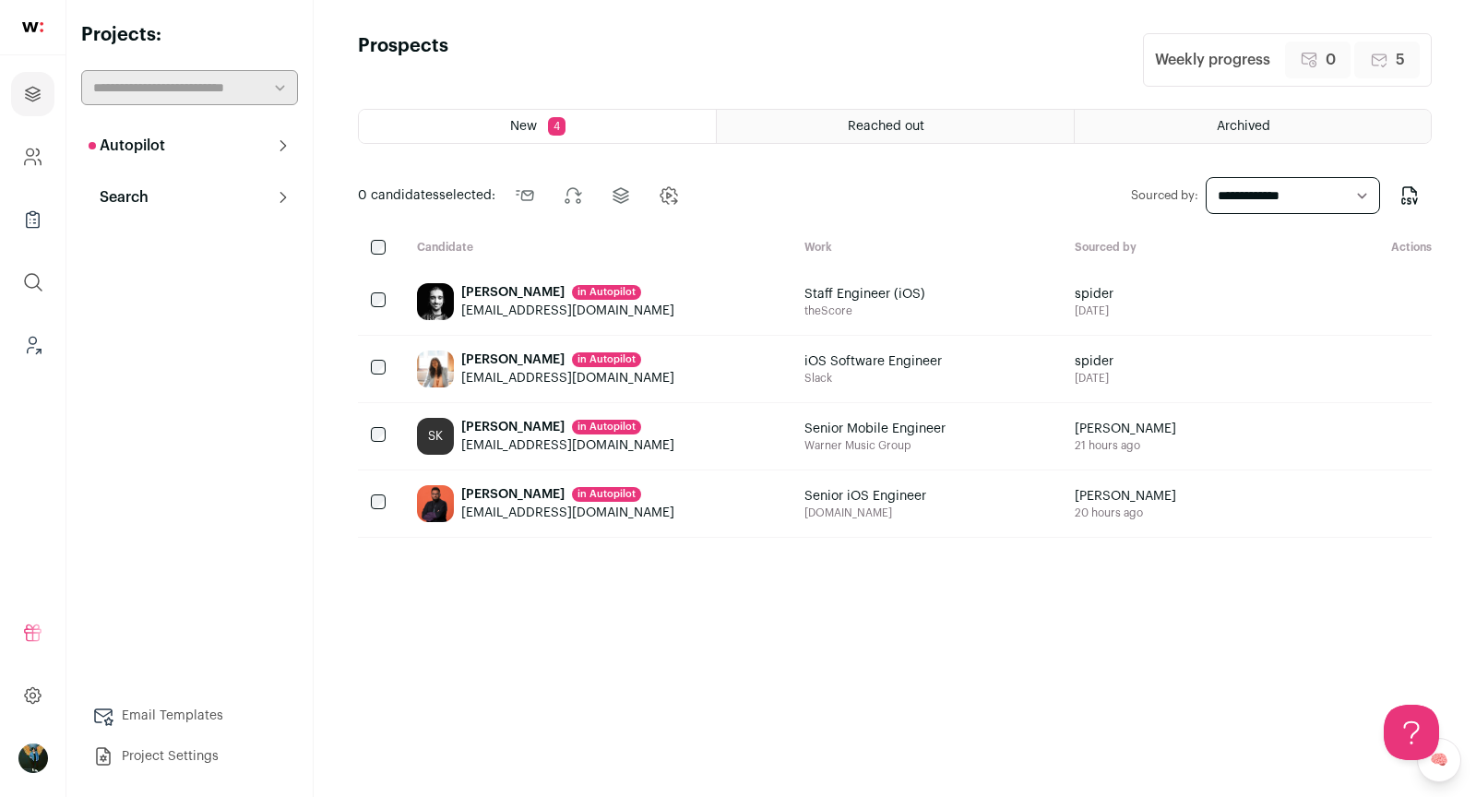
click at [174, 150] on button "Autopilot" at bounding box center [189, 145] width 217 height 37
click at [196, 410] on button "Search" at bounding box center [189, 396] width 217 height 37
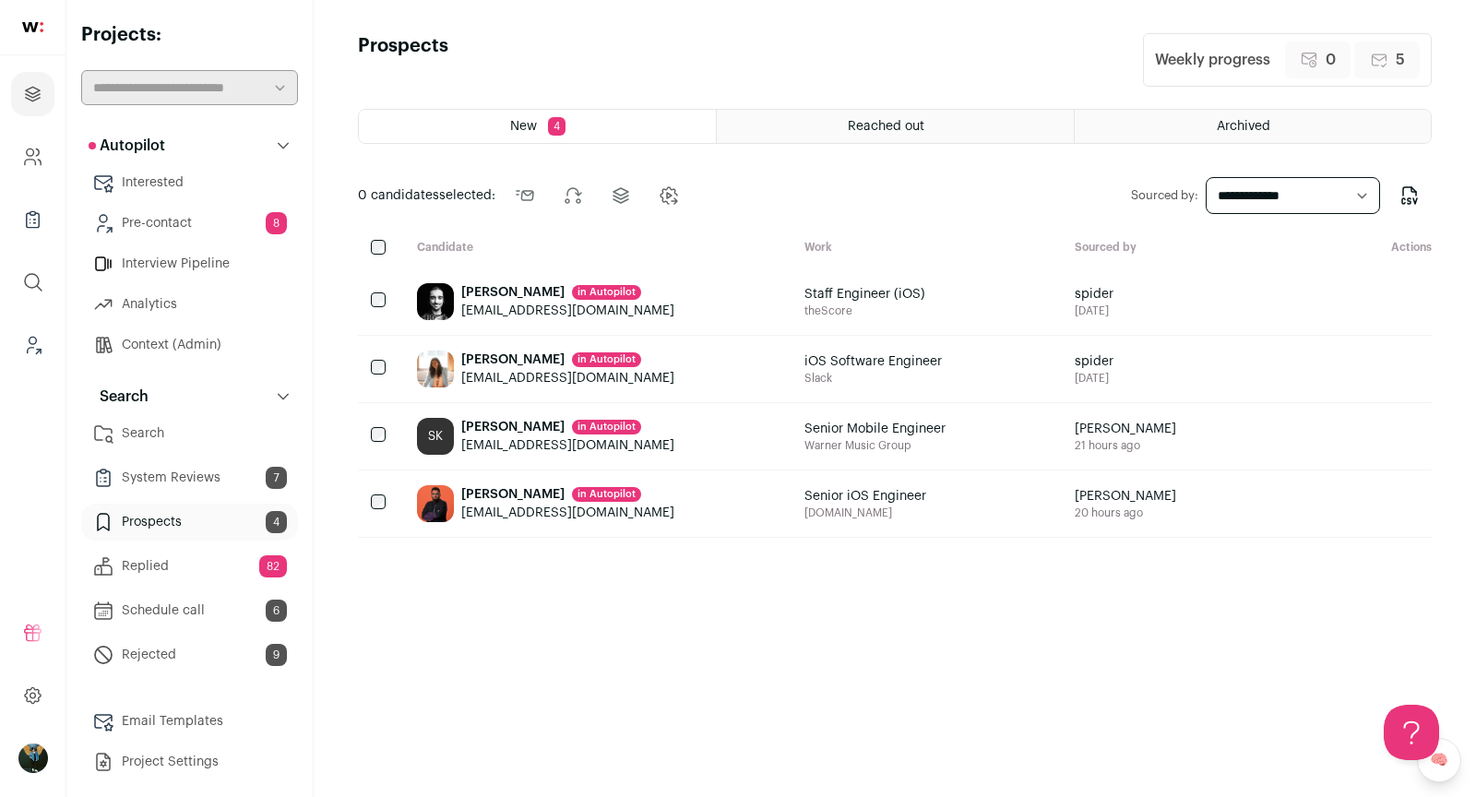
click at [223, 509] on link "Prospects 4" at bounding box center [189, 522] width 217 height 37
click at [164, 515] on link "Prospects 4" at bounding box center [189, 522] width 217 height 37
click at [1410, 304] on button "Add to Precontact" at bounding box center [1398, 301] width 37 height 37
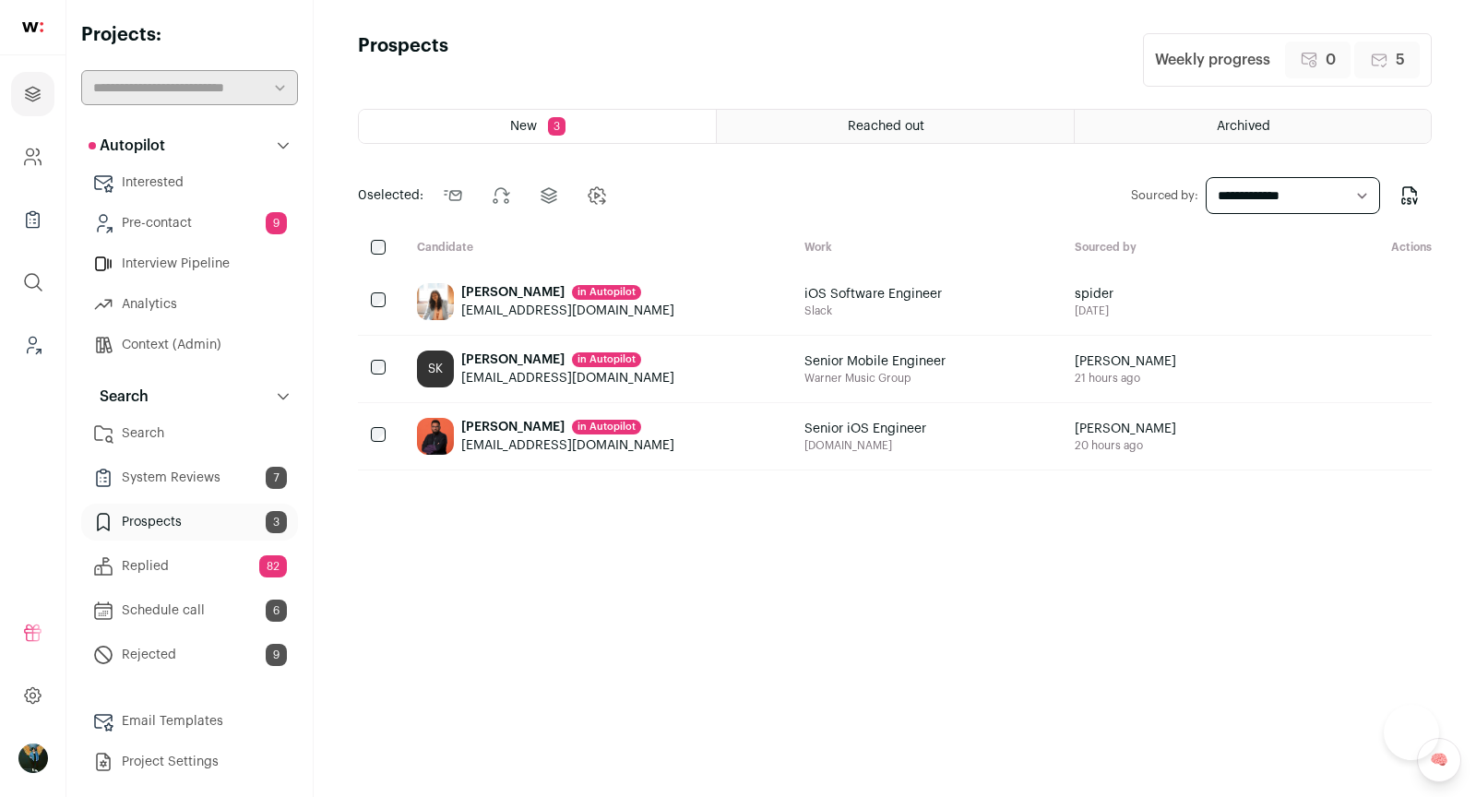
click at [1410, 304] on button "Add to Precontact" at bounding box center [1398, 301] width 37 height 37
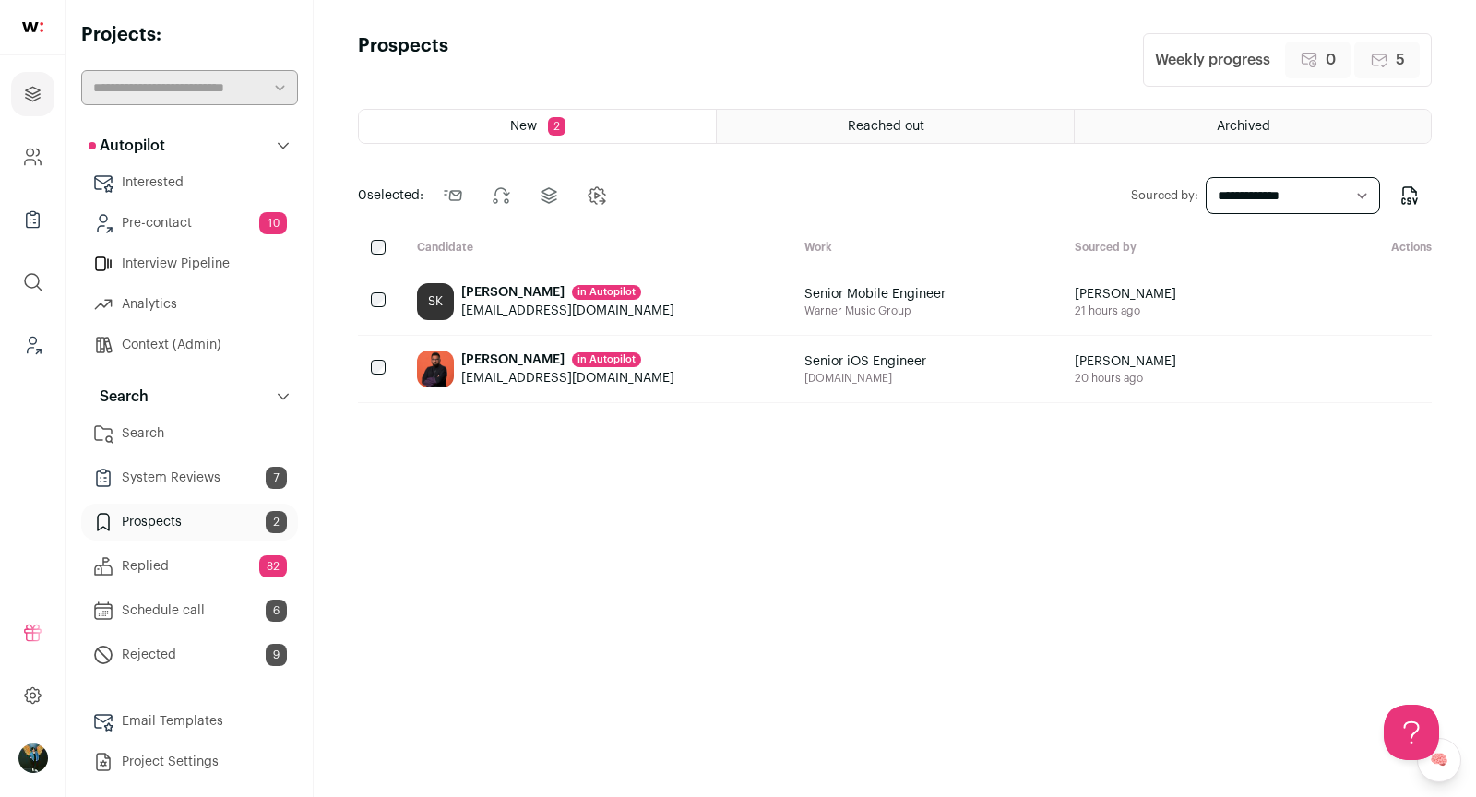
click at [1410, 304] on button "Add to Precontact" at bounding box center [1398, 301] width 37 height 37
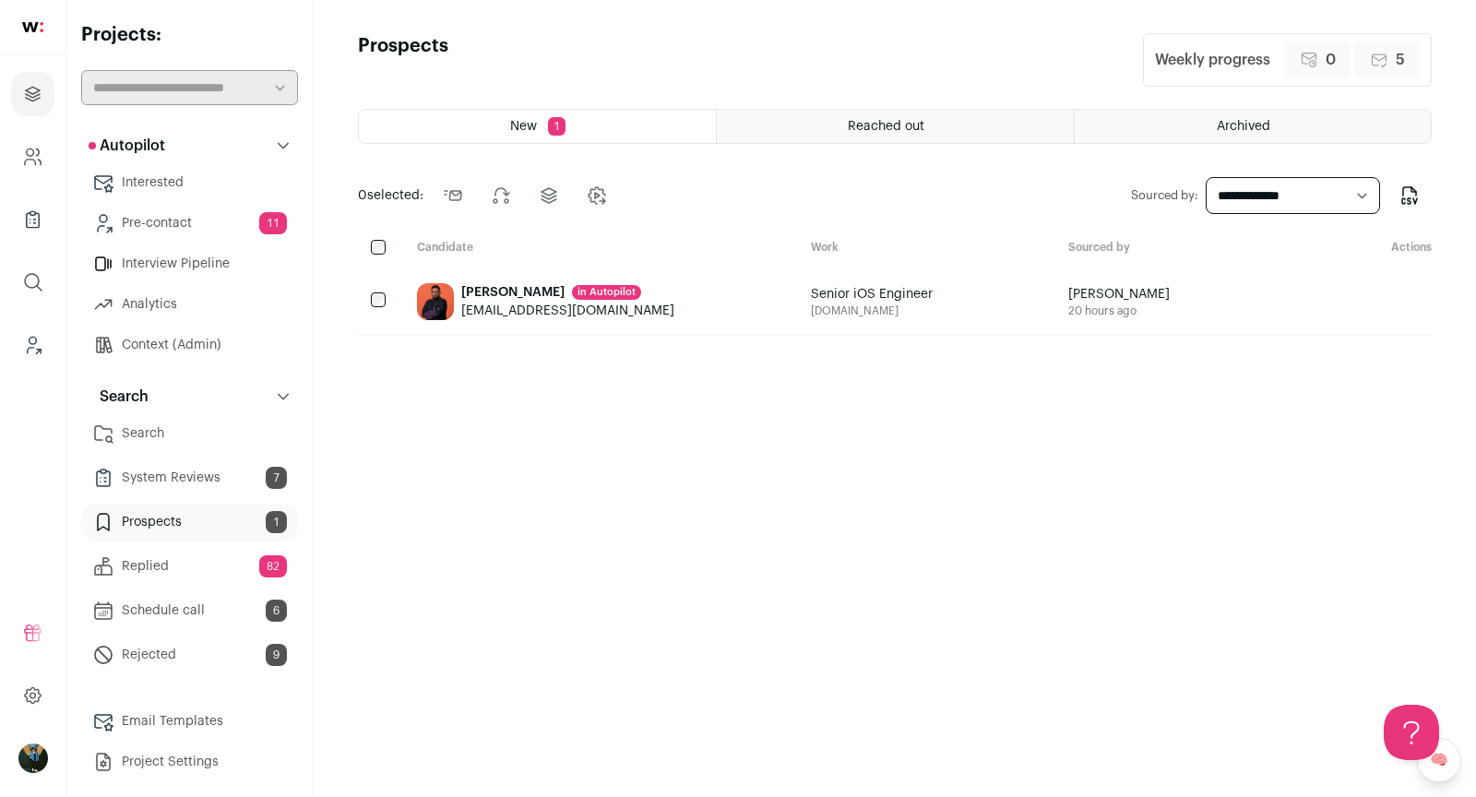
click at [1410, 304] on button "Add to Precontact" at bounding box center [1398, 301] width 37 height 37
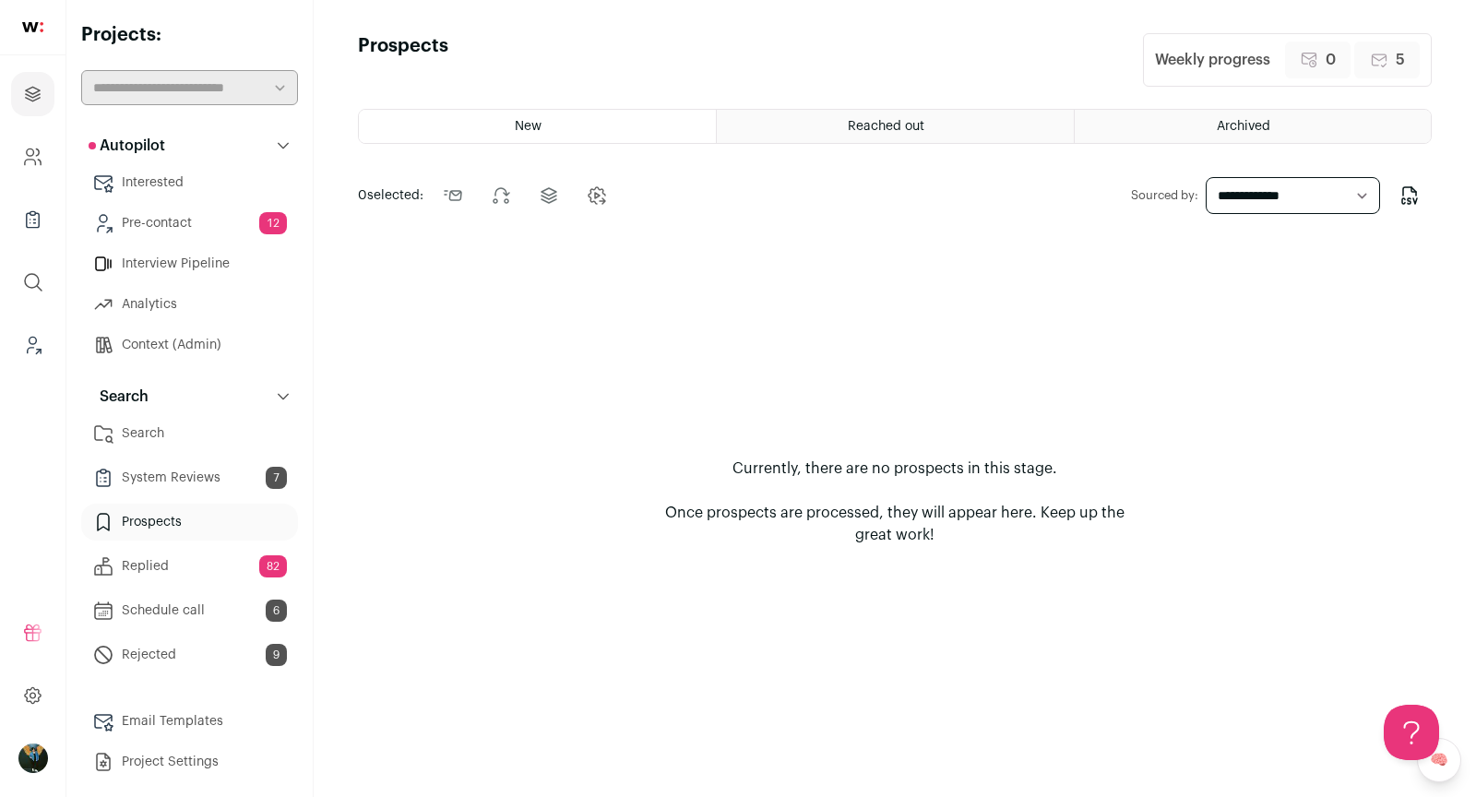
click at [175, 219] on link "Pre-contact 12" at bounding box center [189, 223] width 217 height 37
